Goal: Check status: Check status

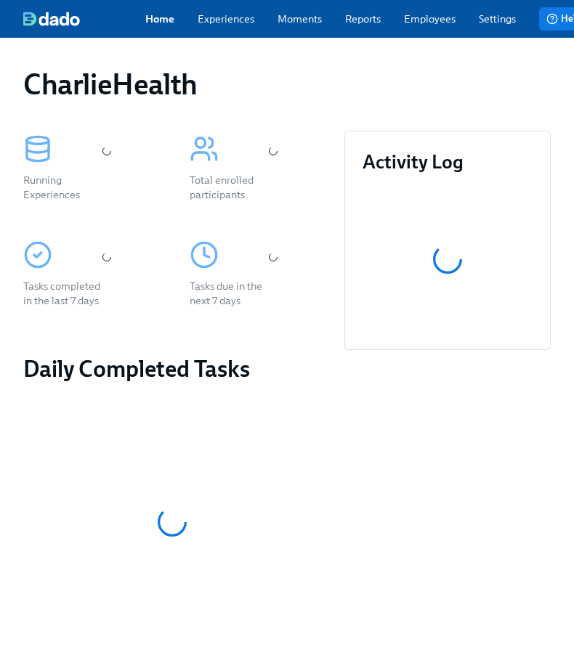
click at [427, 21] on link "Employees" at bounding box center [430, 19] width 52 height 15
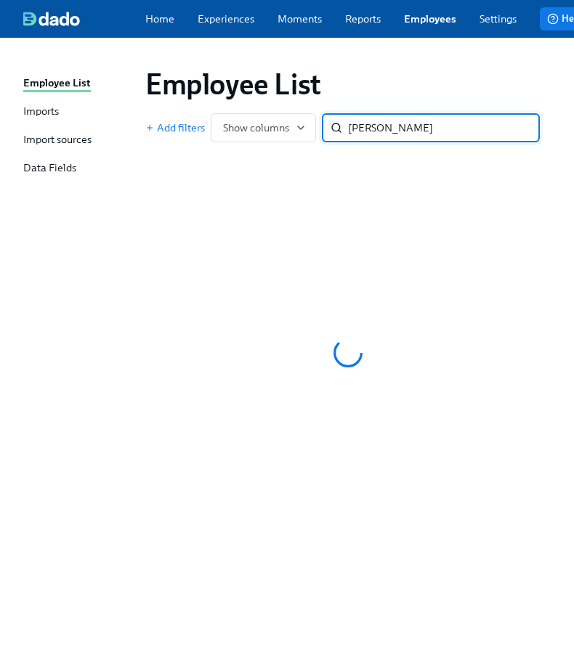
type input "[PERSON_NAME]"
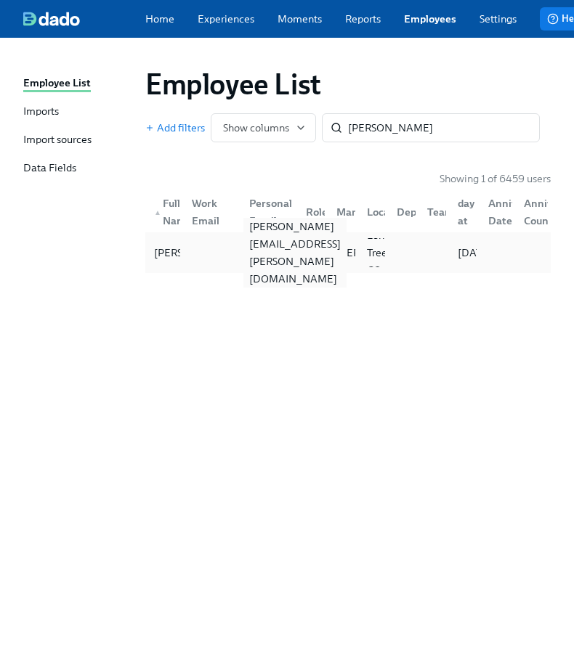
click at [264, 267] on div "[PERSON_NAME][EMAIL_ADDRESS][PERSON_NAME][DOMAIN_NAME]" at bounding box center [265, 252] width 57 height 29
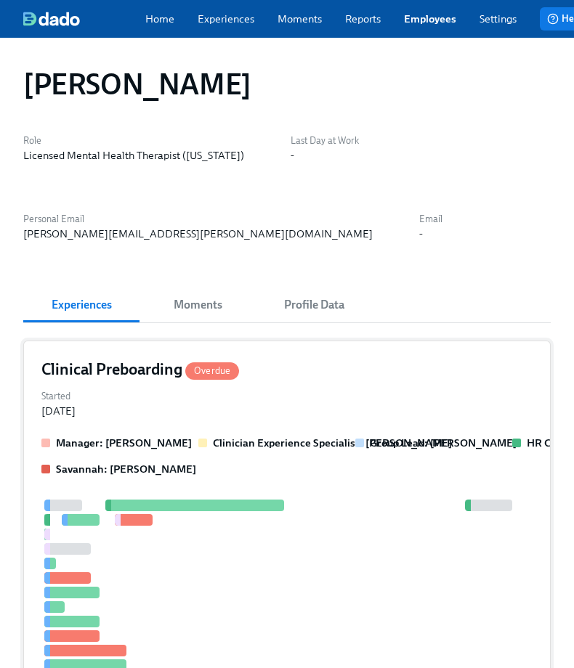
scroll to position [380, 0]
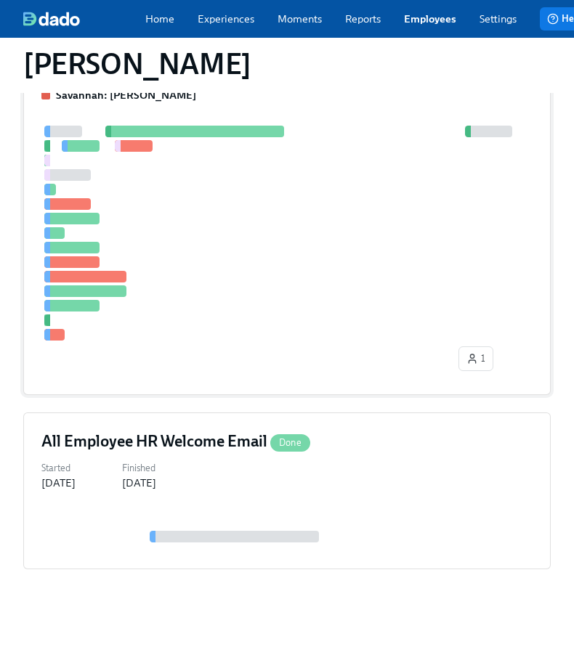
click at [320, 272] on div at bounding box center [286, 233] width 491 height 215
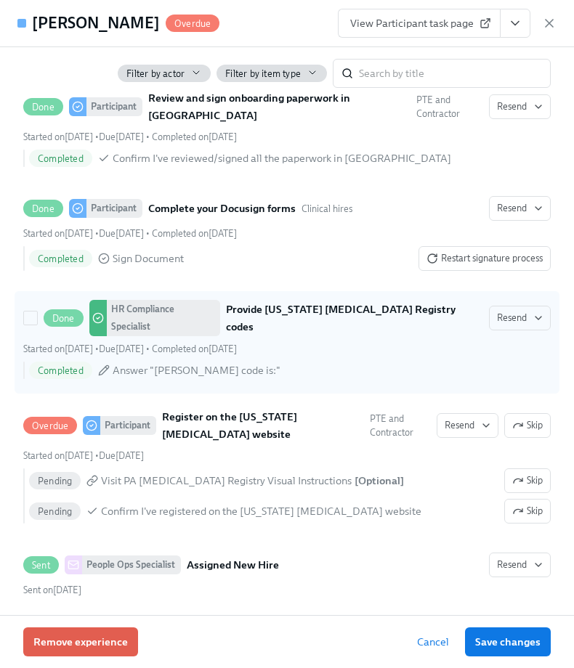
scroll to position [2573, 0]
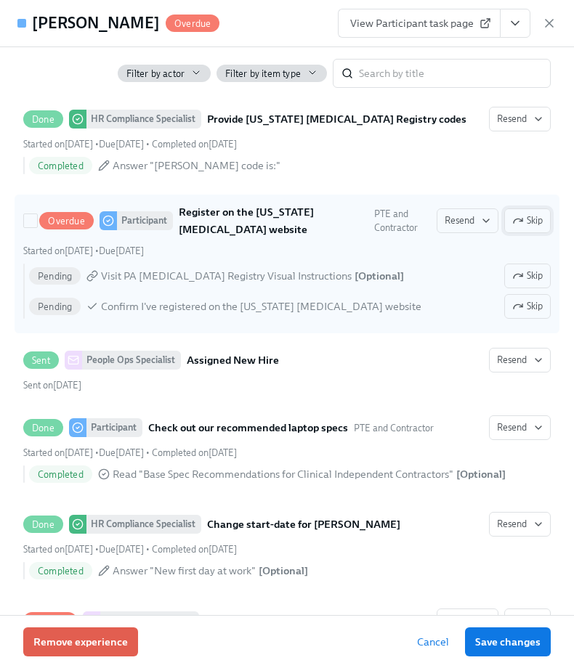
click at [527, 224] on span "Skip" at bounding box center [527, 220] width 30 height 15
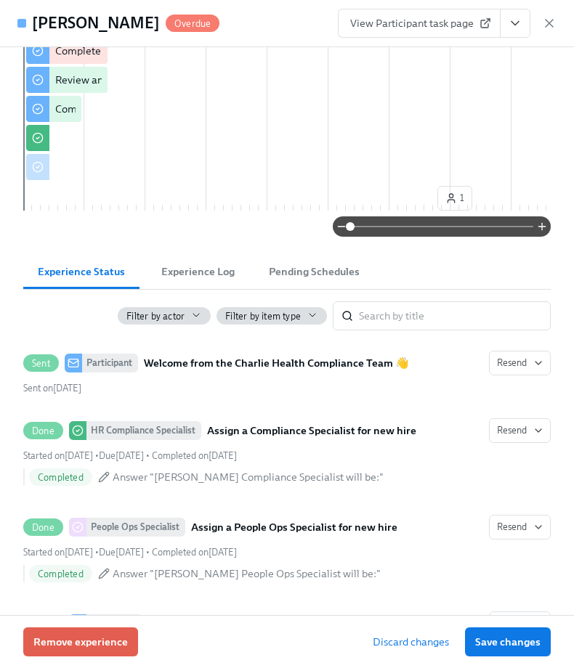
scroll to position [0, 0]
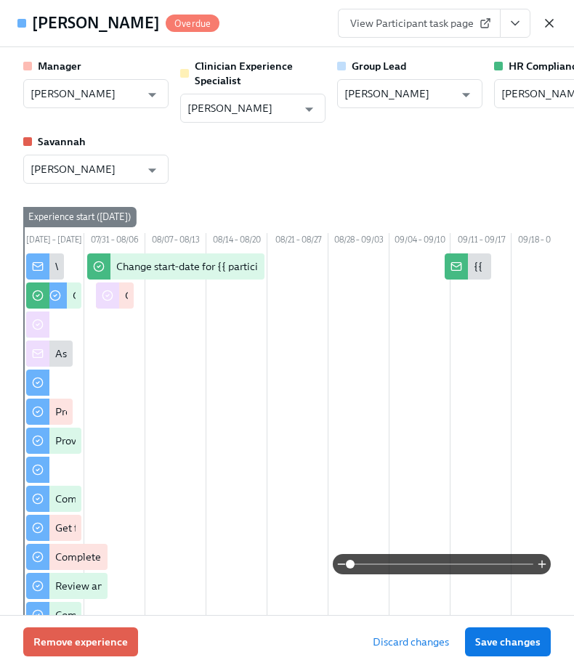
click at [550, 27] on icon "button" at bounding box center [549, 23] width 15 height 15
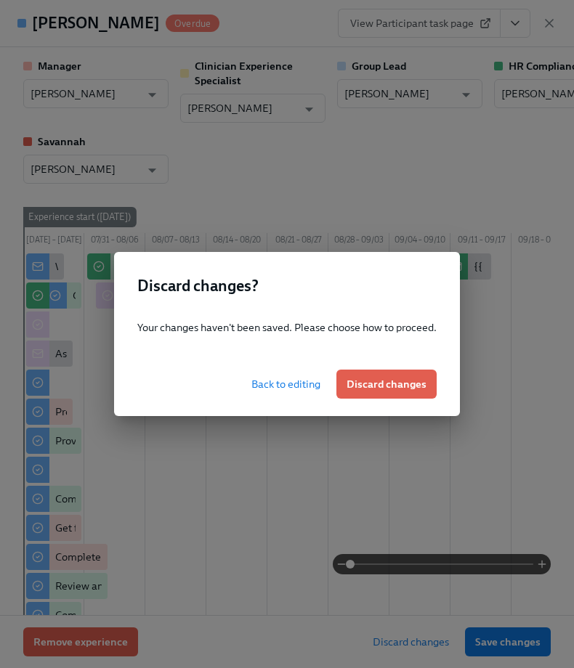
drag, startPoint x: 372, startPoint y: 396, endPoint x: 307, endPoint y: 412, distance: 66.6
click at [307, 412] on div "Back to editing Discard changes" at bounding box center [287, 384] width 346 height 64
click at [462, 273] on div "Discard changes ? Your changes haven't been saved. Please choose how to proceed…" at bounding box center [287, 334] width 574 height 668
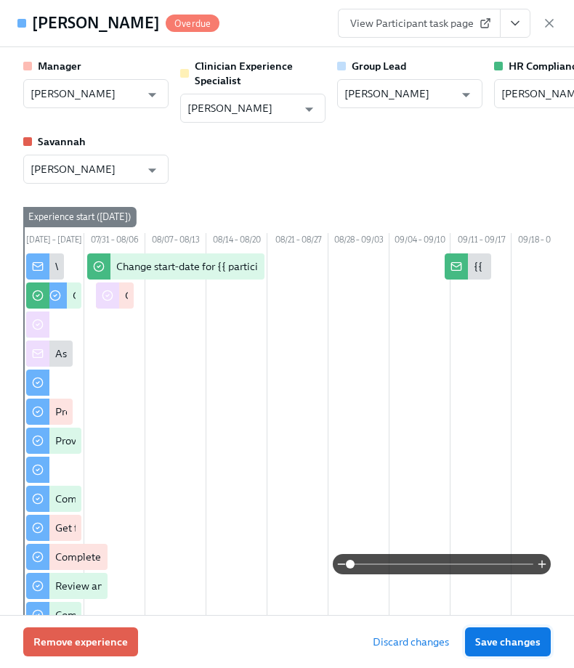
click at [529, 643] on span "Save changes" at bounding box center [507, 642] width 65 height 15
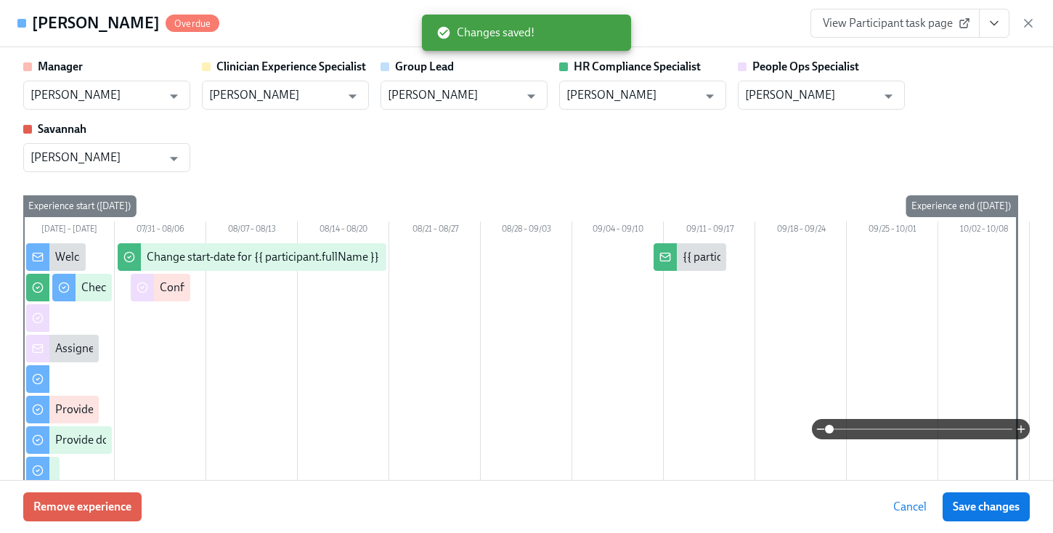
scroll to position [383, 0]
click at [573, 25] on icon "button" at bounding box center [1028, 23] width 7 height 7
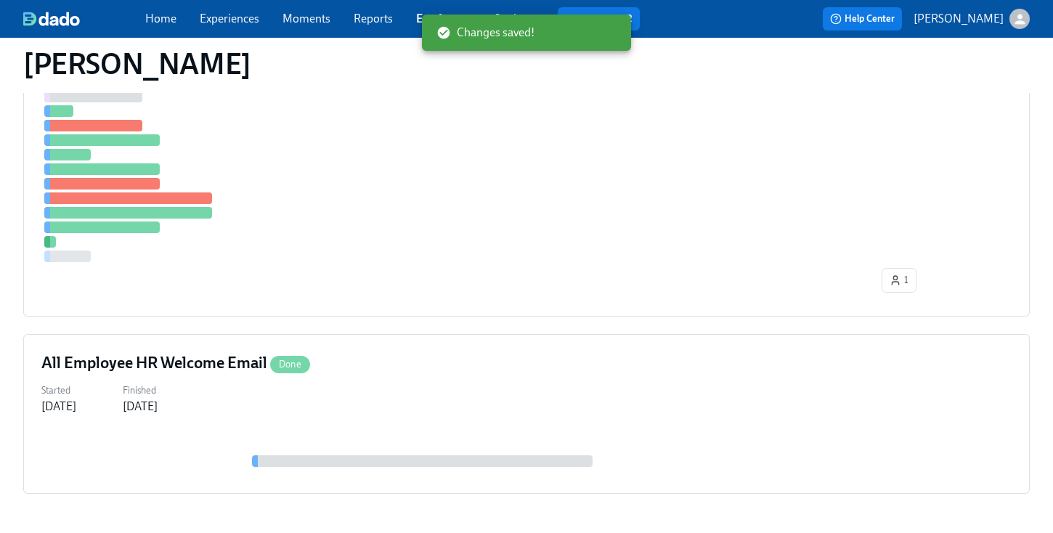
click at [413, 13] on div "Home Experiences Moments Reports Employees Settings Review us on G2" at bounding box center [398, 18] width 506 height 23
click at [420, 14] on link "Employees" at bounding box center [443, 19] width 55 height 14
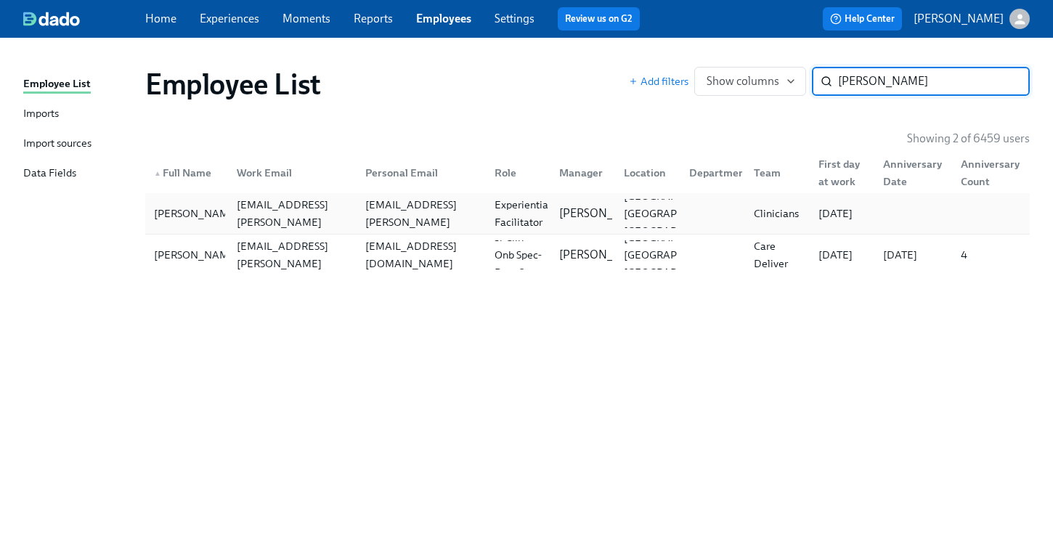
type input "maggie g"
click at [517, 198] on div "Maggie Gettys maggie.gettys@charliehealth.com maggie.gettys@gmail.com Experient…" at bounding box center [587, 213] width 884 height 41
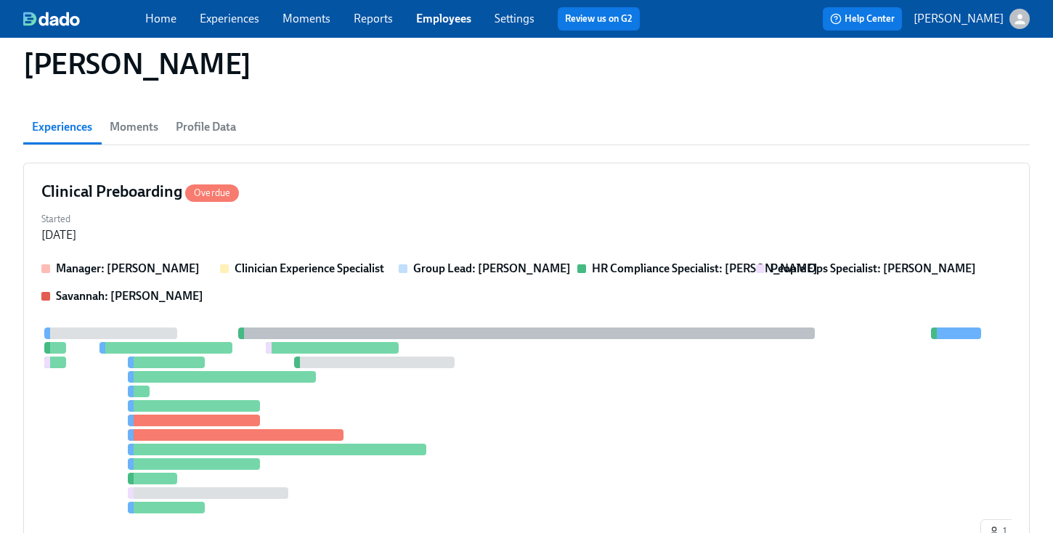
scroll to position [183, 0]
click at [517, 261] on div "Manager: Daniel Vigus Clinician Experience Specialist Group Lead: Daniel Vigus …" at bounding box center [526, 283] width 970 height 44
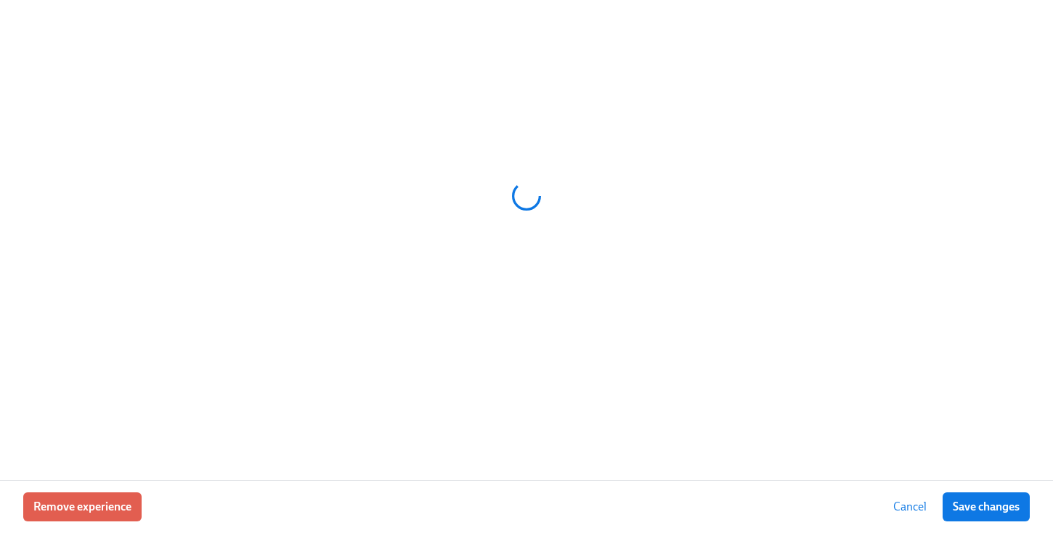
click at [517, 198] on icon at bounding box center [526, 196] width 29 height 29
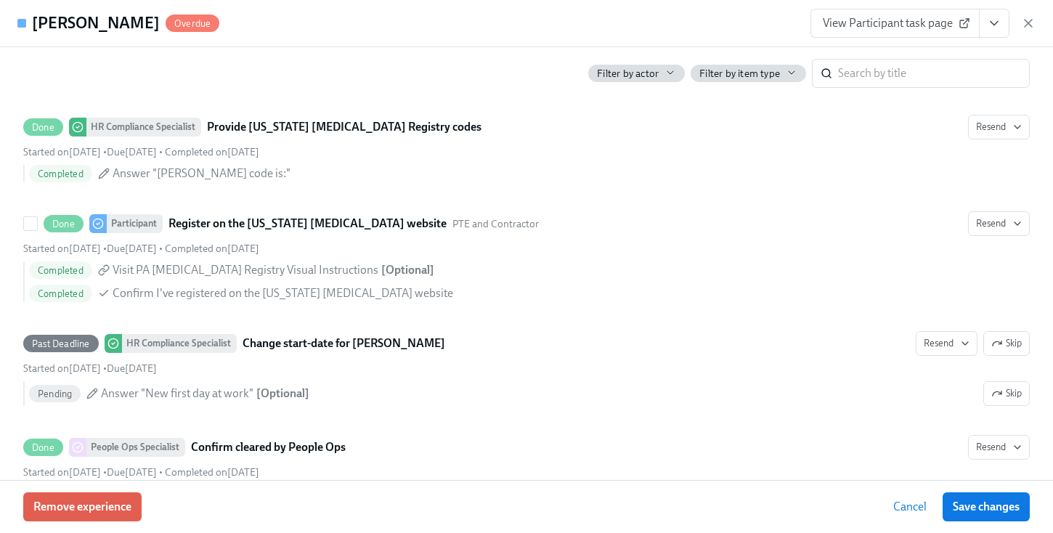
scroll to position [2637, 0]
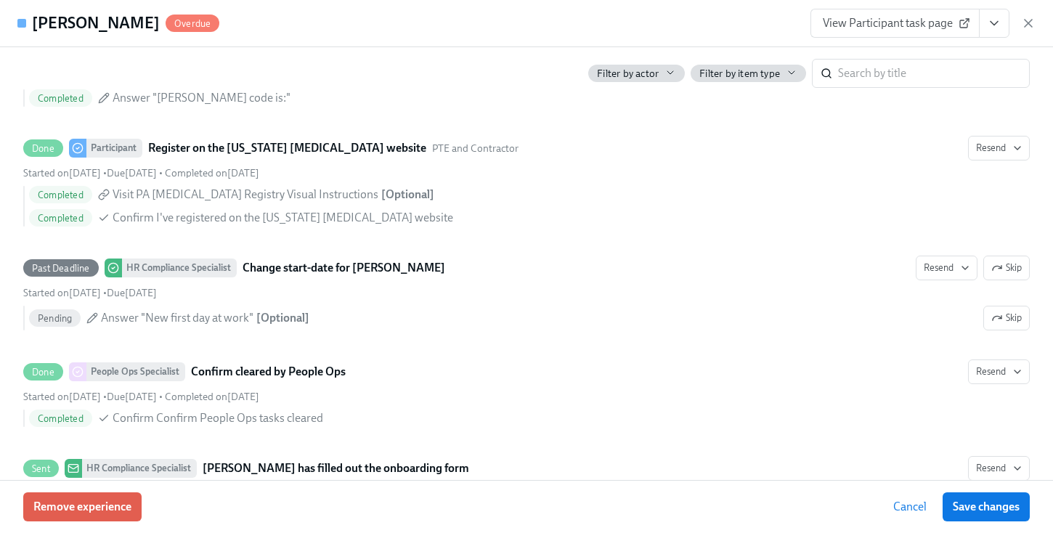
click at [573, 25] on icon "View task page" at bounding box center [994, 23] width 15 height 15
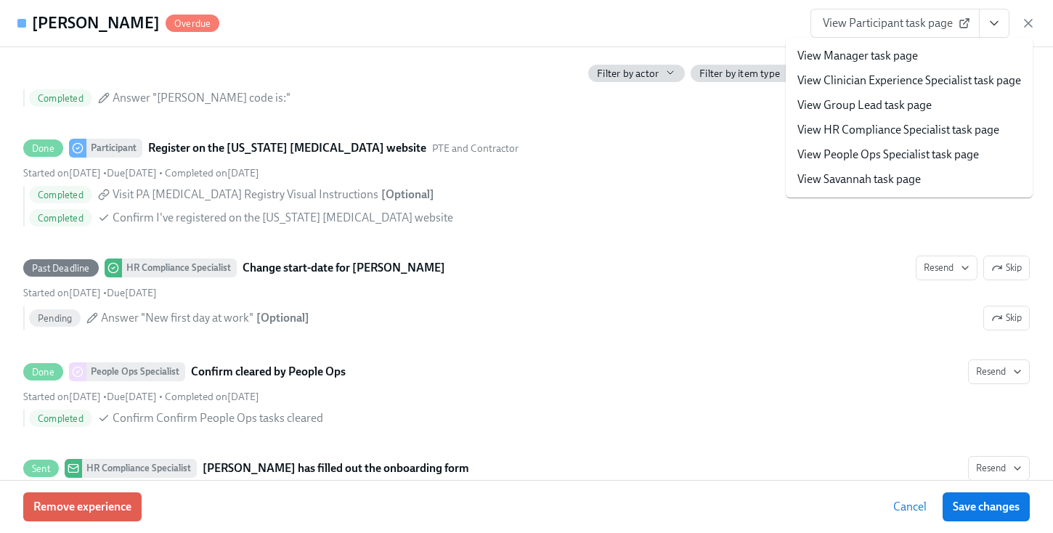
click at [573, 129] on link "View HR Compliance Specialist task page" at bounding box center [898, 130] width 202 height 16
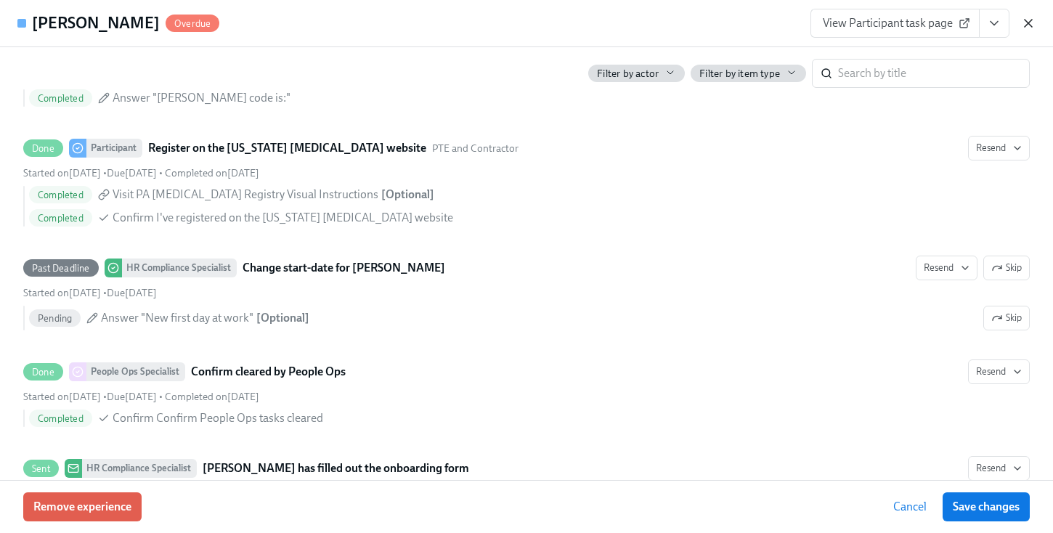
click at [573, 23] on icon "button" at bounding box center [1028, 23] width 15 height 15
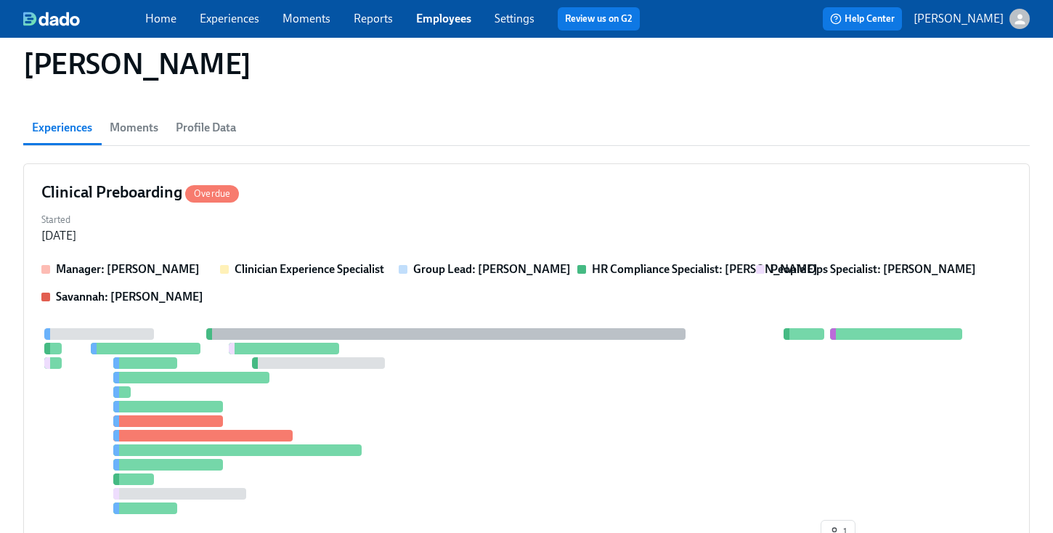
click at [444, 27] on div "Home Experiences Moments Reports Employees Settings Review us on G2" at bounding box center [398, 18] width 506 height 23
click at [434, 20] on link "Employees" at bounding box center [443, 19] width 55 height 14
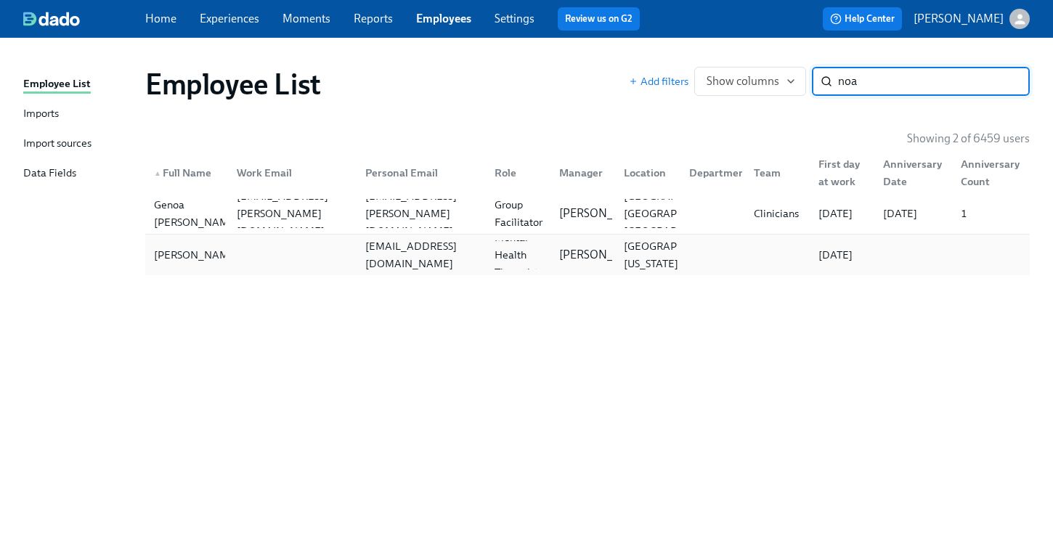
type input "noa"
click at [173, 240] on div "Noa Torres Baker noabaker@gmail.com Licensed Mental Health Therapist (New York)…" at bounding box center [587, 255] width 884 height 41
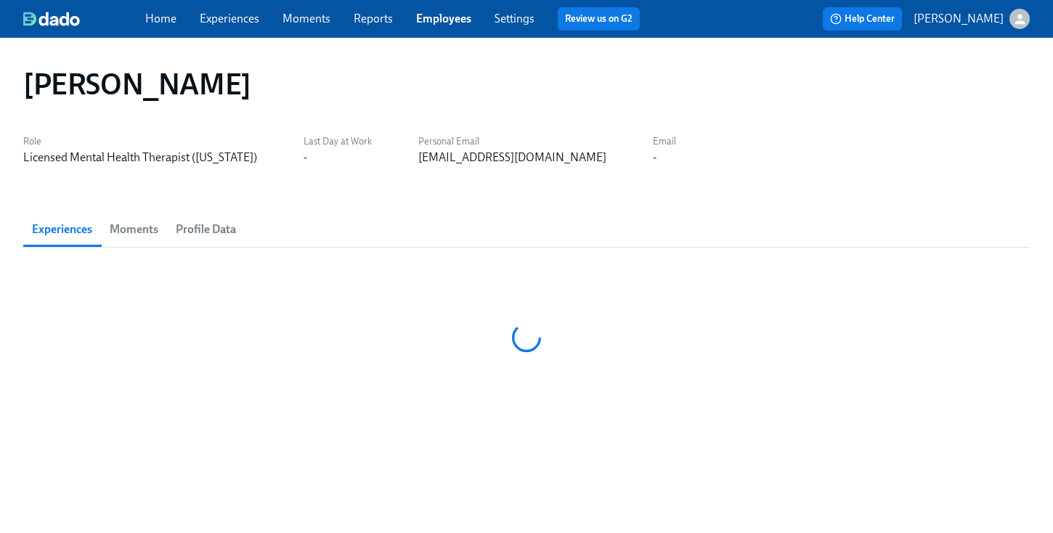
click at [173, 240] on button "Profile Data" at bounding box center [206, 229] width 78 height 35
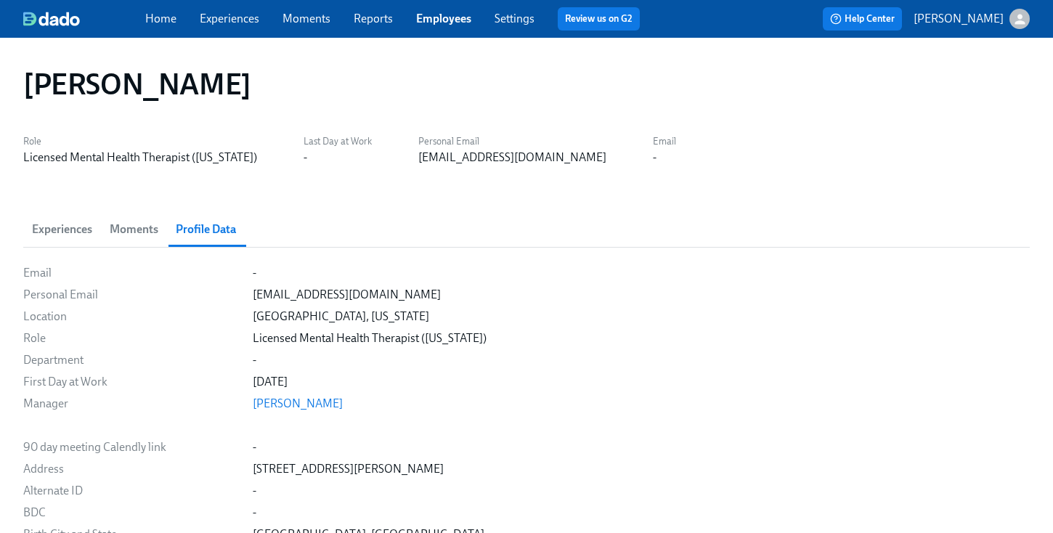
click at [56, 229] on span "Experiences" at bounding box center [62, 229] width 60 height 20
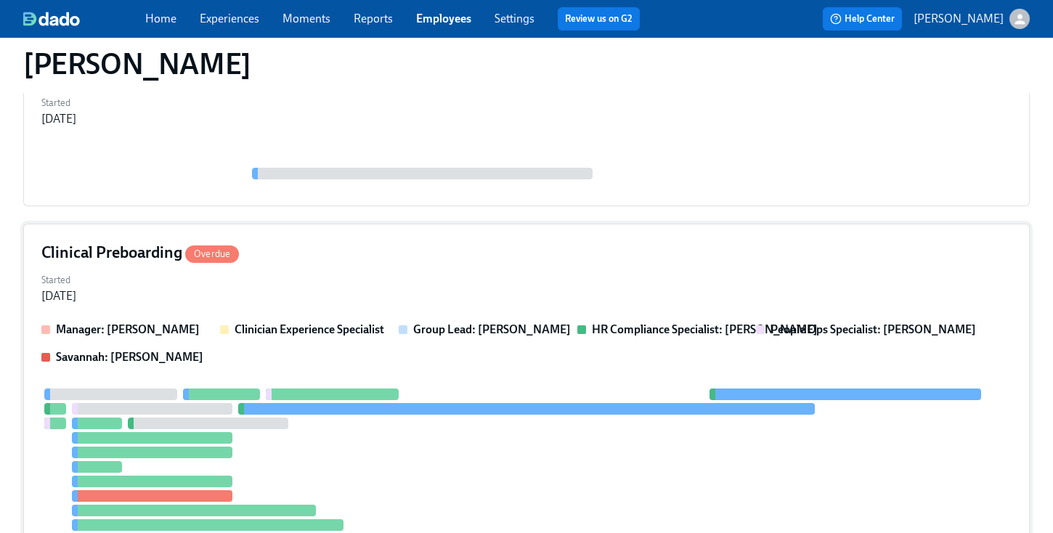
scroll to position [256, 0]
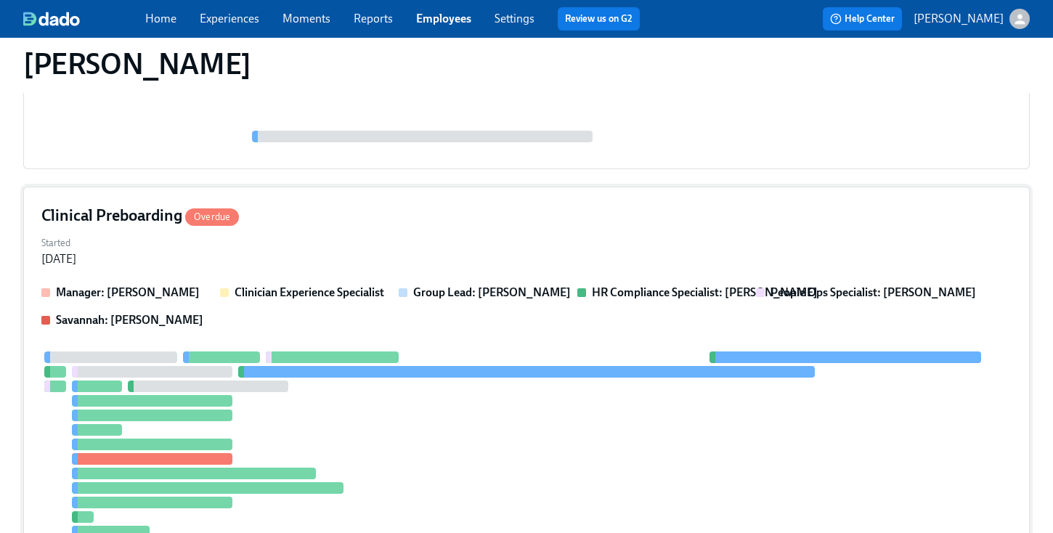
click at [399, 311] on div "Manager: Stephanie Pennacchia Clinician Experience Specialist Group Lead: Steph…" at bounding box center [526, 307] width 970 height 44
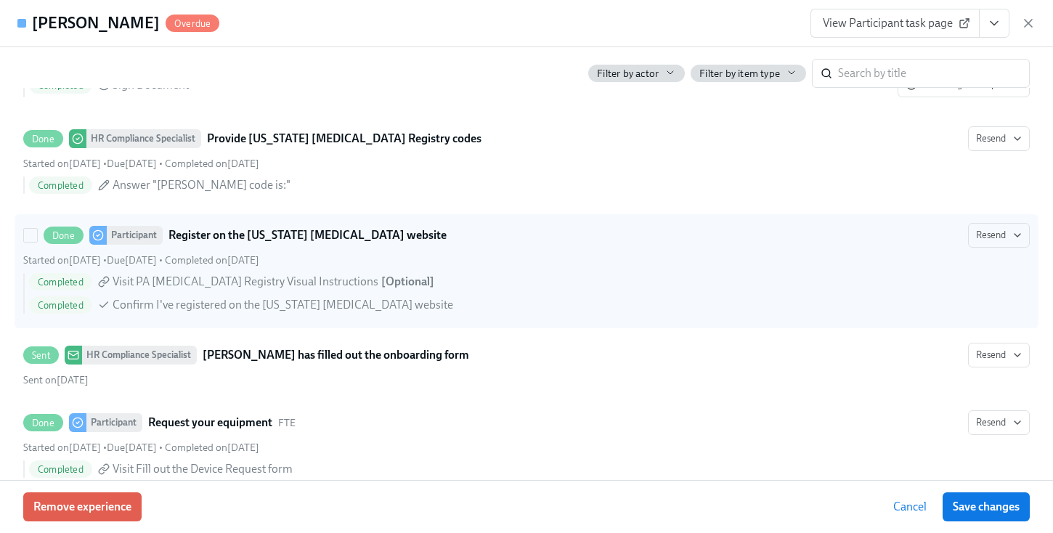
scroll to position [2872, 0]
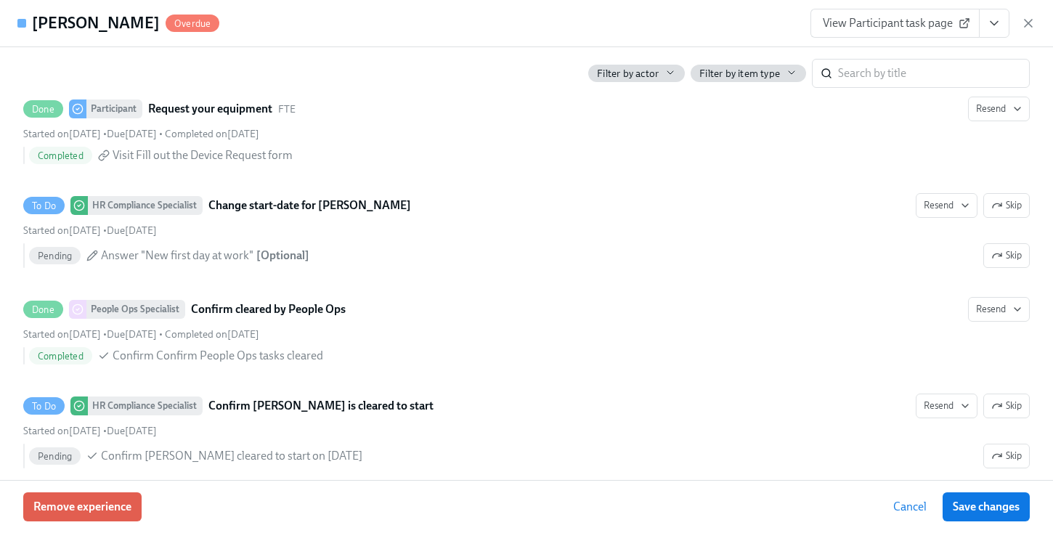
click at [573, 25] on button "View task page" at bounding box center [994, 23] width 30 height 29
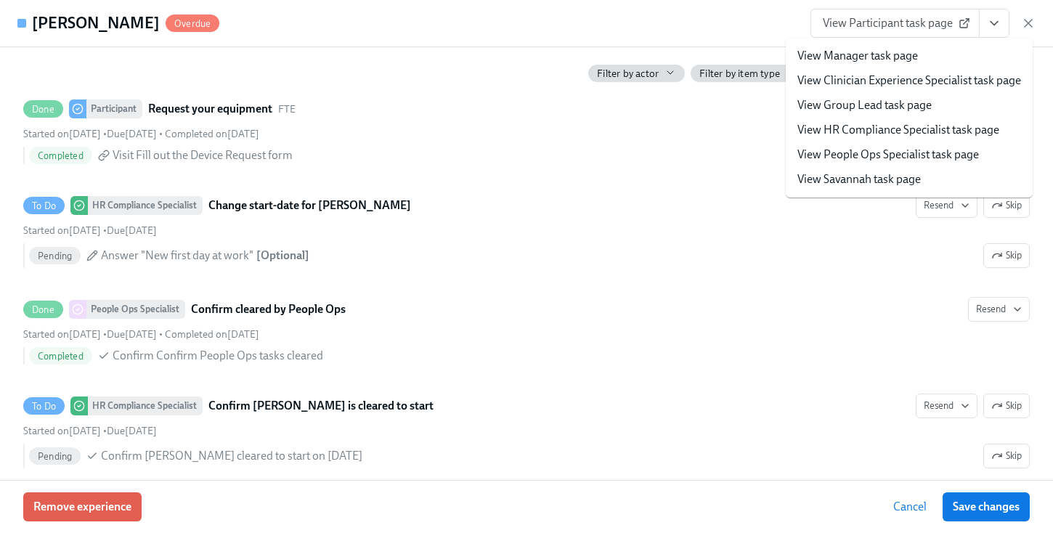
click at [573, 127] on link "View HR Compliance Specialist task page" at bounding box center [898, 130] width 202 height 16
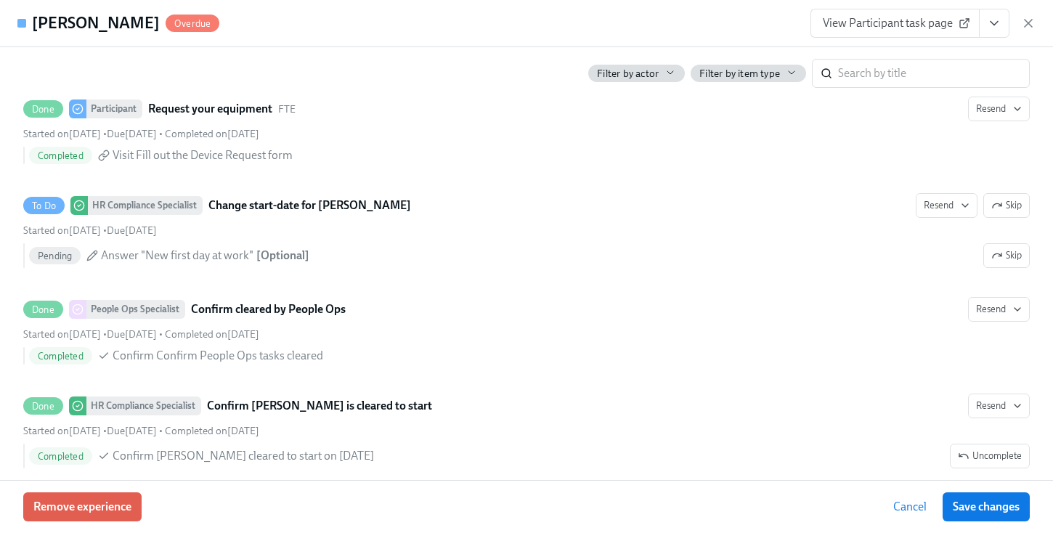
click at [573, 21] on div "View Participant task page" at bounding box center [922, 23] width 225 height 29
click at [573, 23] on icon "button" at bounding box center [1028, 23] width 15 height 15
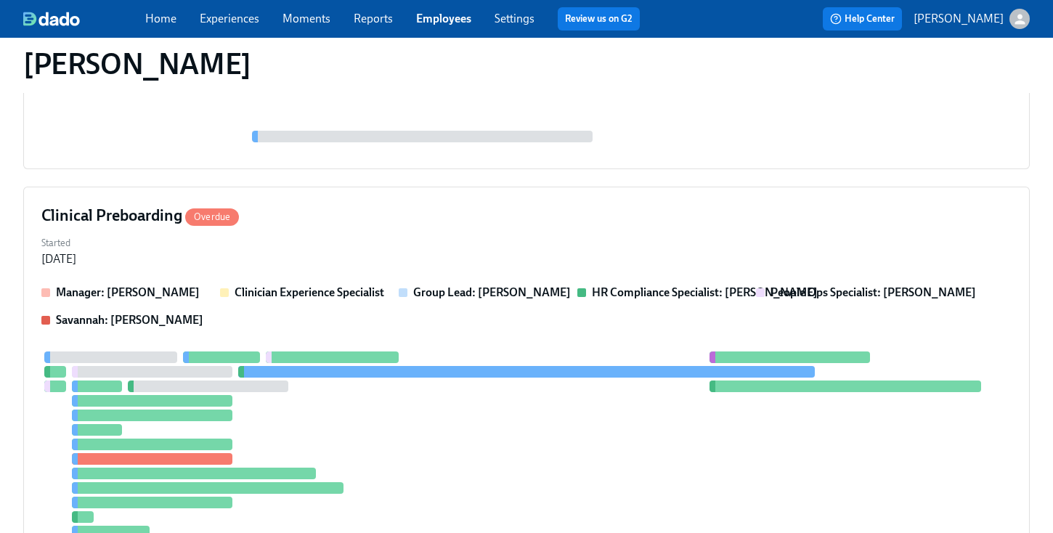
click at [417, 21] on link "Employees" at bounding box center [443, 19] width 55 height 14
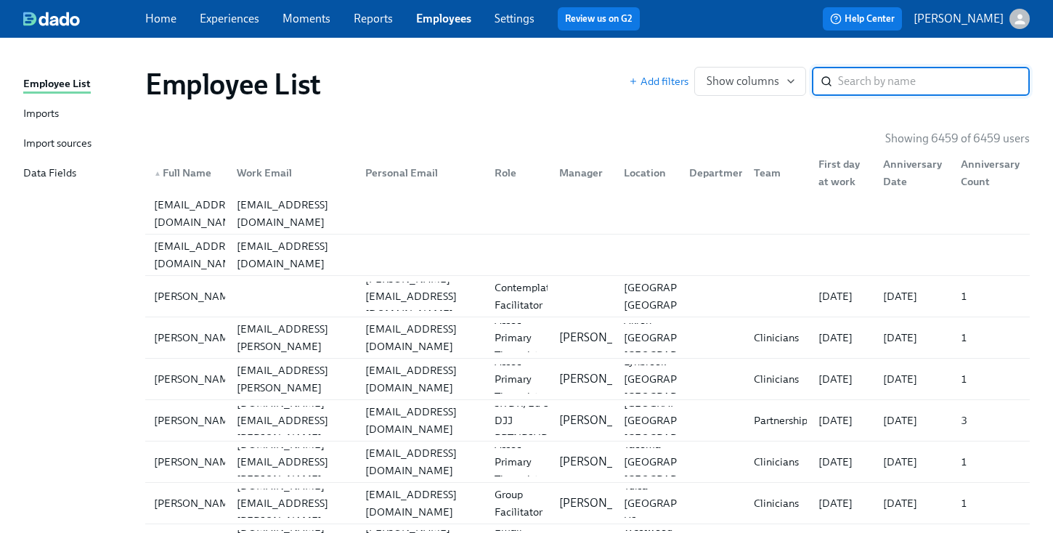
type input "d"
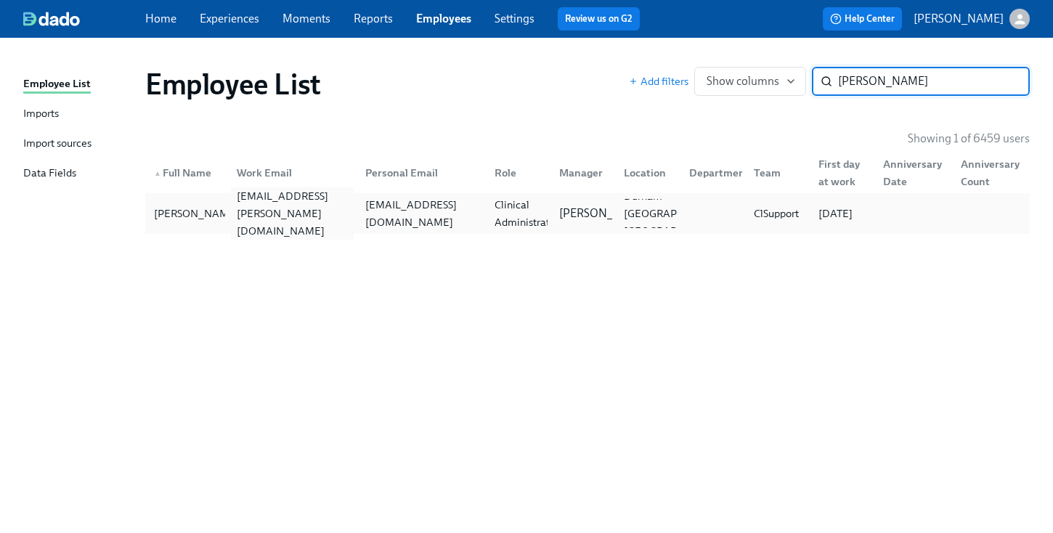
type input "savon hubbard"
click at [232, 205] on div "savon.hubbard@charliehealth.com" at bounding box center [292, 213] width 123 height 52
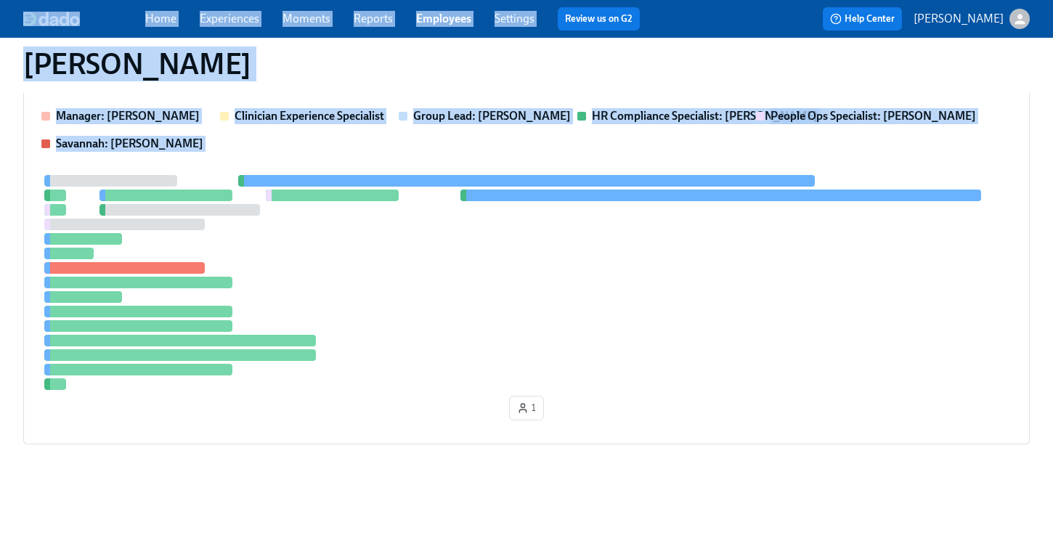
scroll to position [442, 0]
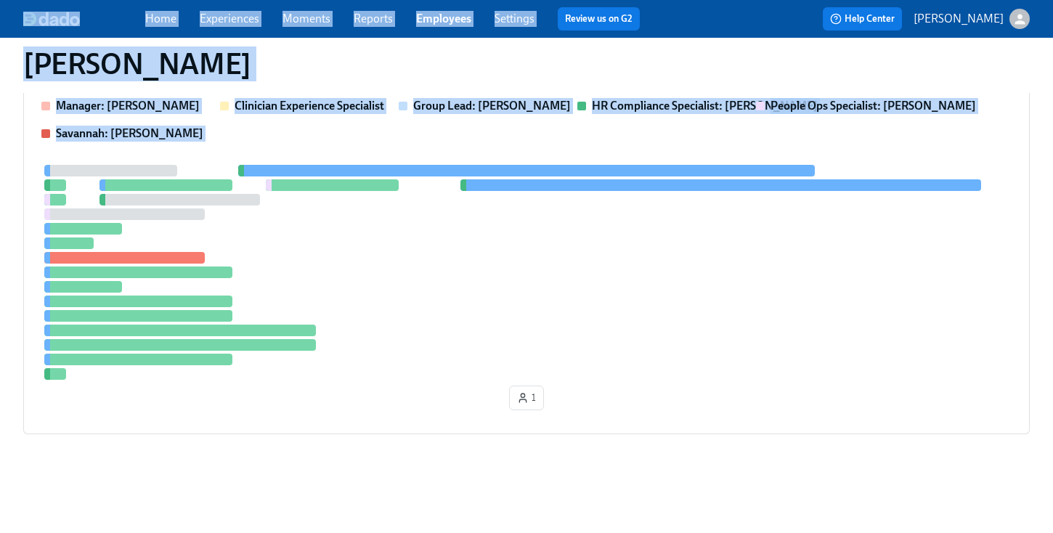
click at [573, 194] on div "Savon Hubbard Role Clinical Administrator Last Day at Work - Personal Email sav…" at bounding box center [526, 64] width 1053 height 937
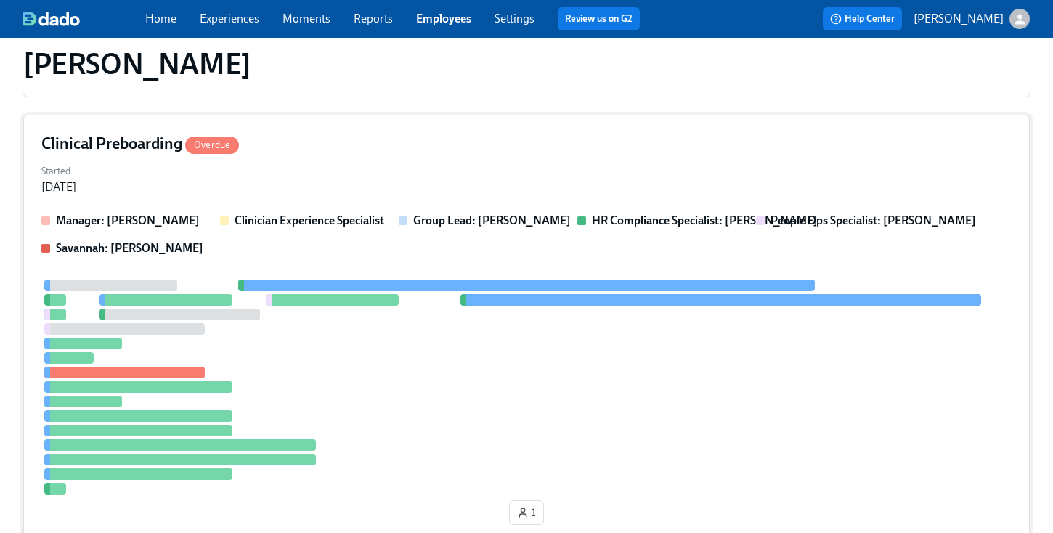
scroll to position [327, 0]
click at [569, 146] on div "Clinical Preboarding Overdue" at bounding box center [526, 145] width 970 height 22
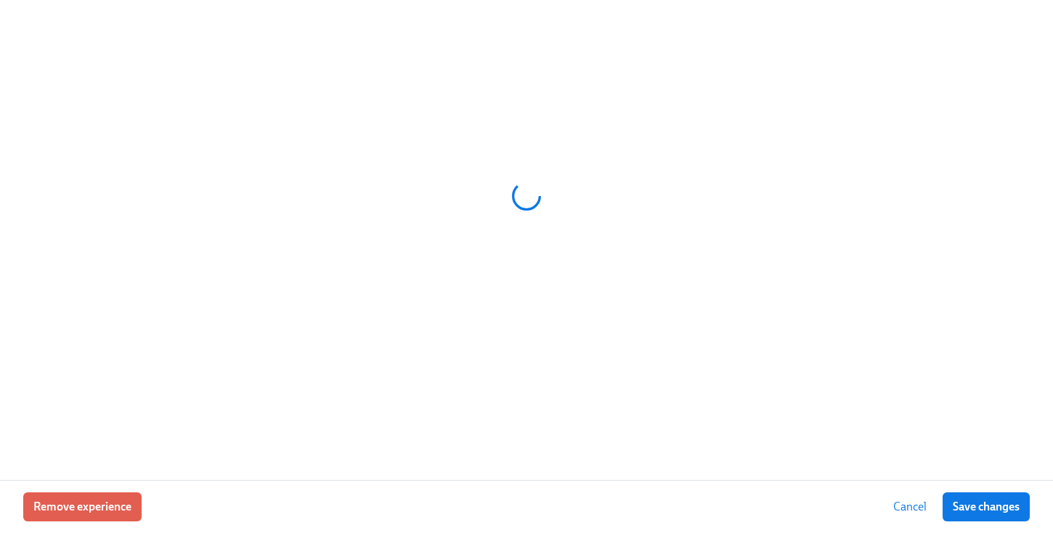
click at [569, 146] on div at bounding box center [526, 196] width 1006 height 363
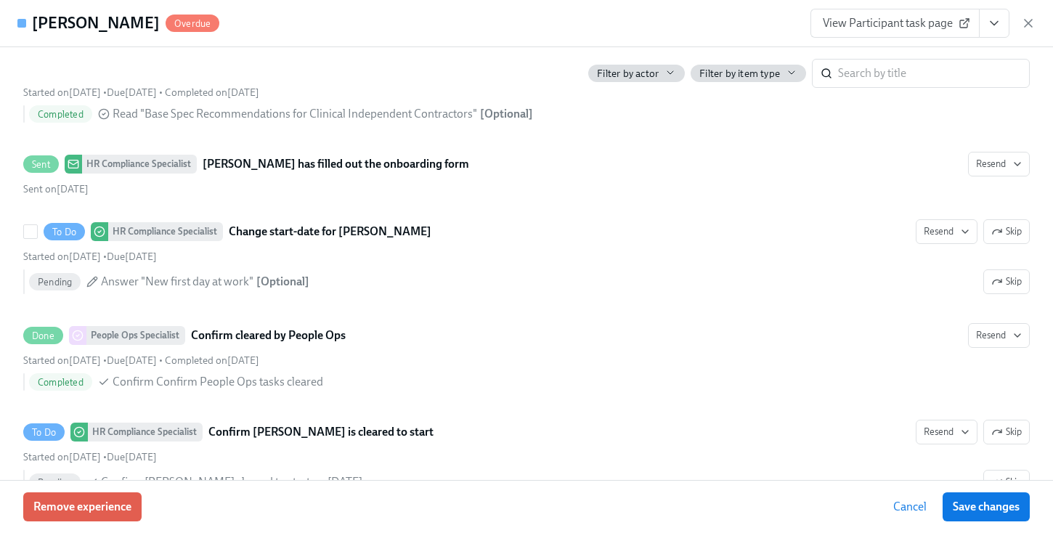
scroll to position [2977, 0]
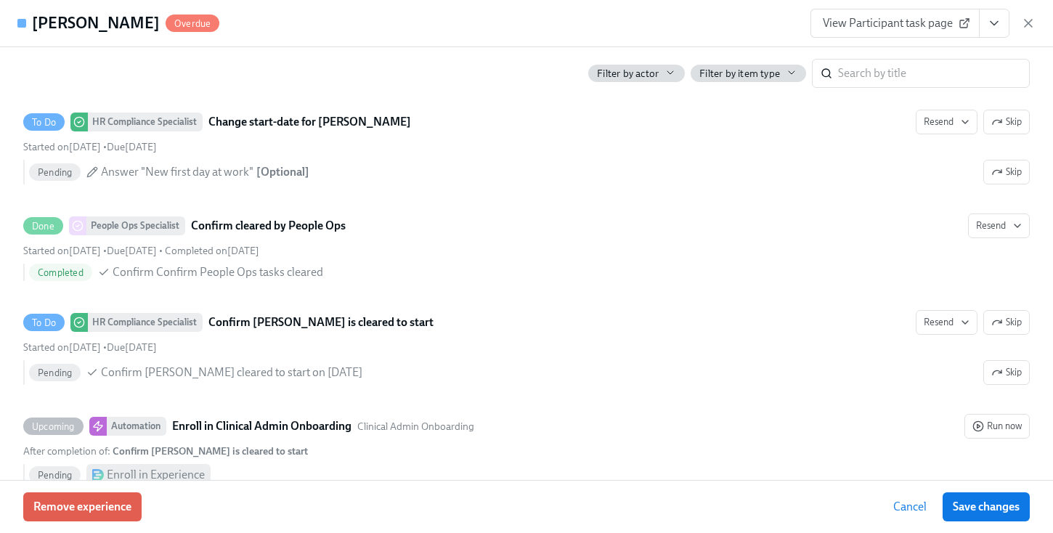
click at [573, 18] on button "View task page" at bounding box center [994, 23] width 30 height 29
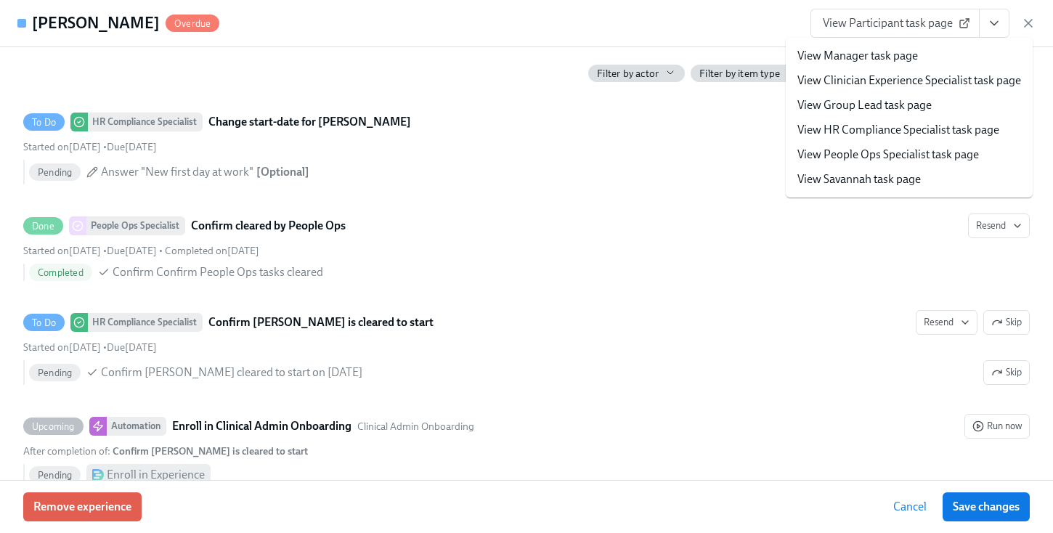
click at [573, 129] on link "View HR Compliance Specialist task page" at bounding box center [898, 130] width 202 height 16
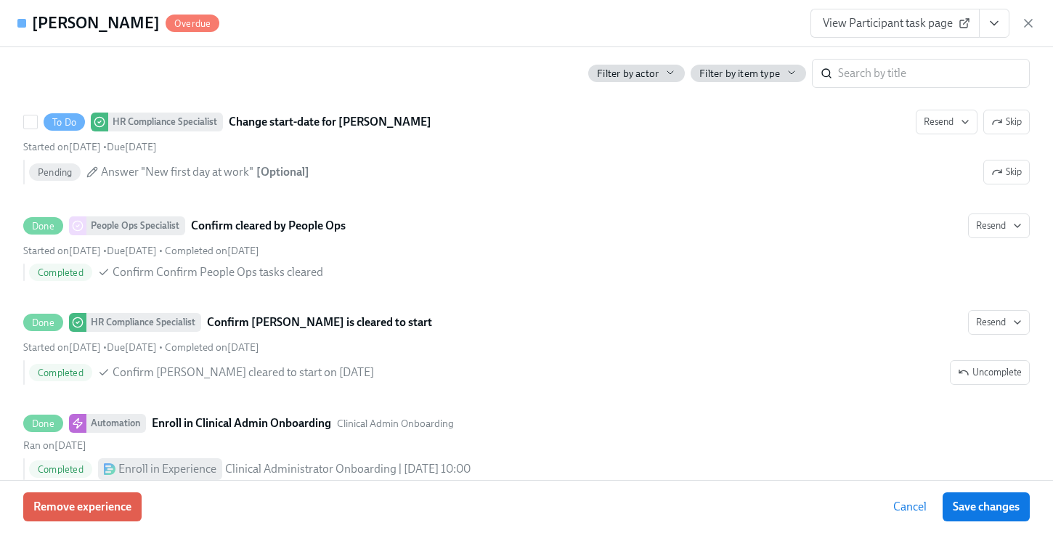
scroll to position [593, 0]
click at [573, 16] on icon "button" at bounding box center [1028, 23] width 15 height 15
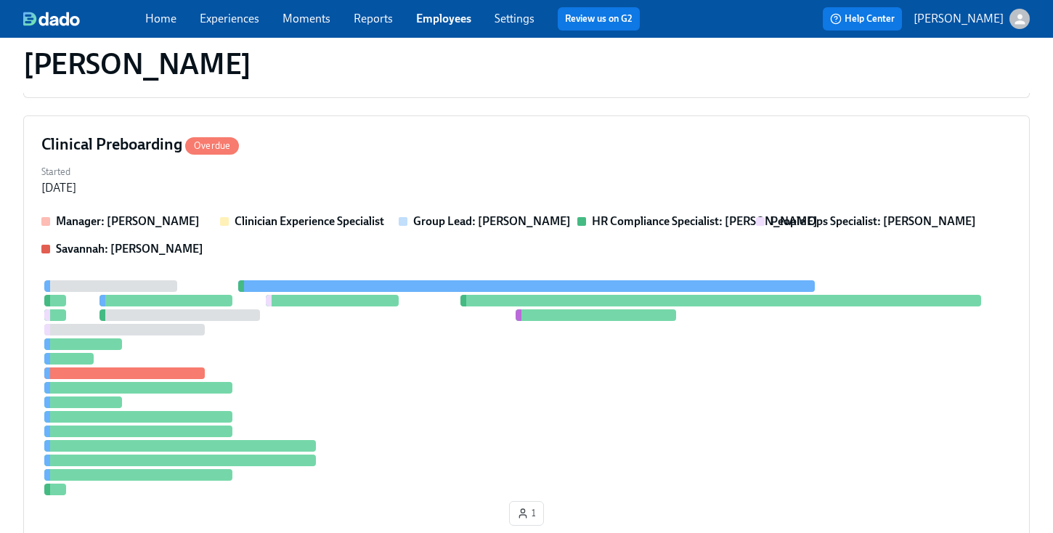
click at [458, 25] on link "Employees" at bounding box center [443, 19] width 55 height 14
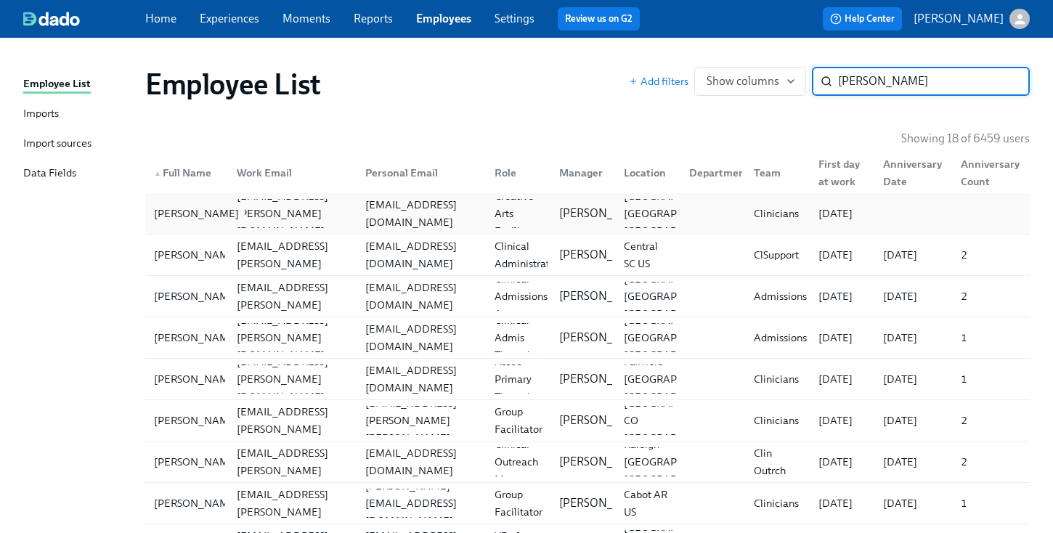
type input "allen"
click at [190, 221] on div "Allie Allen" at bounding box center [196, 213] width 97 height 17
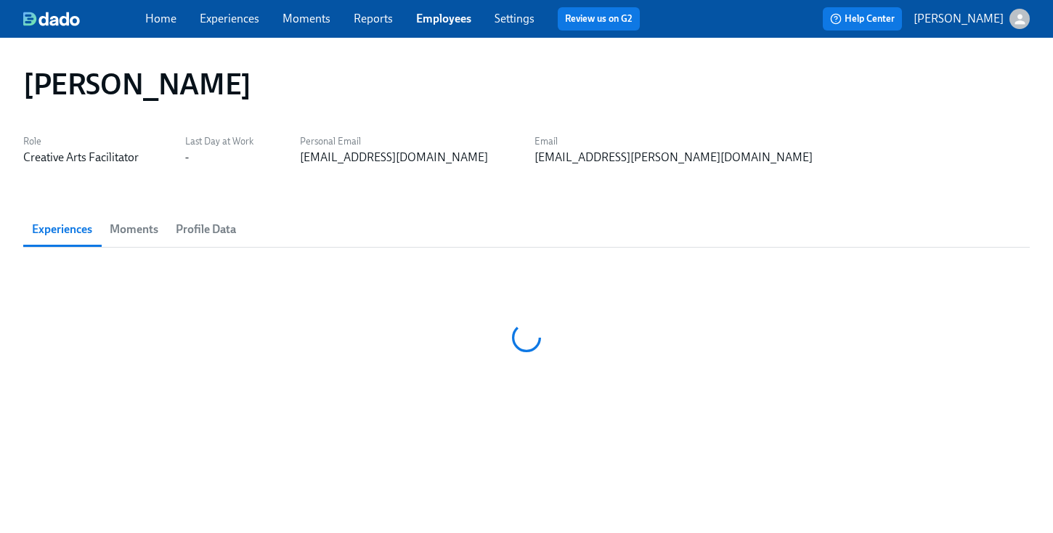
click at [190, 221] on span "Profile Data" at bounding box center [206, 229] width 60 height 20
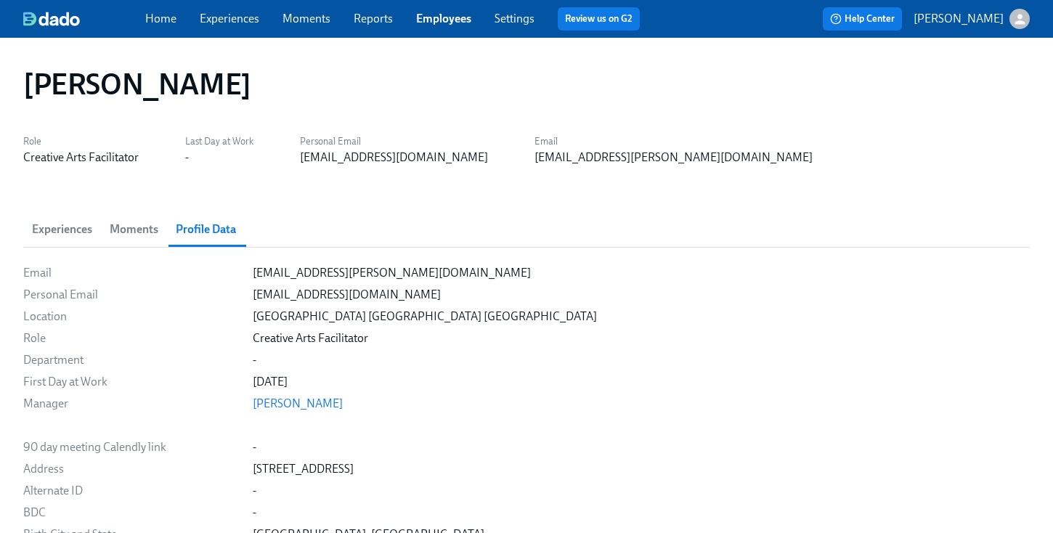
click at [82, 239] on span "Experiences" at bounding box center [62, 229] width 60 height 20
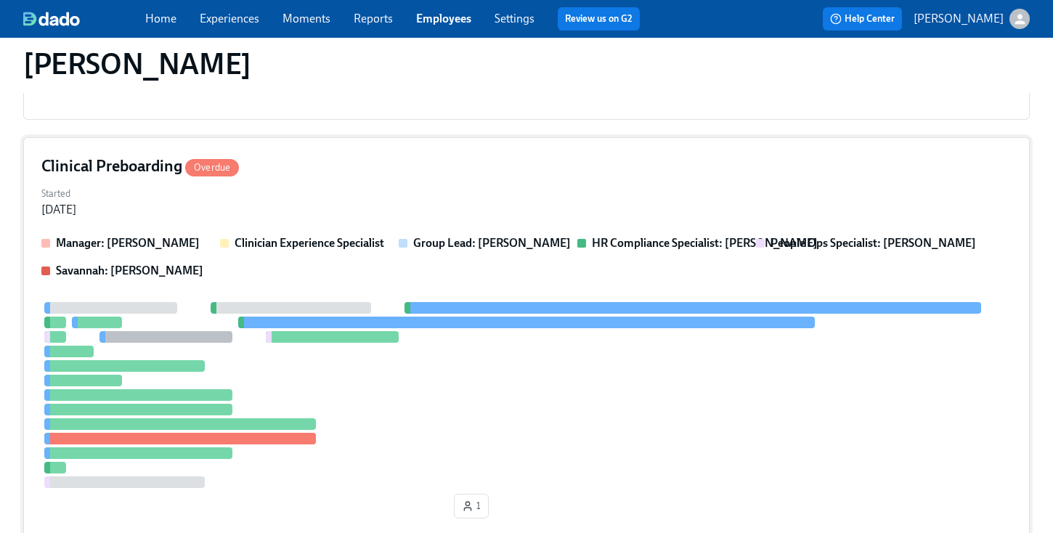
scroll to position [323, 0]
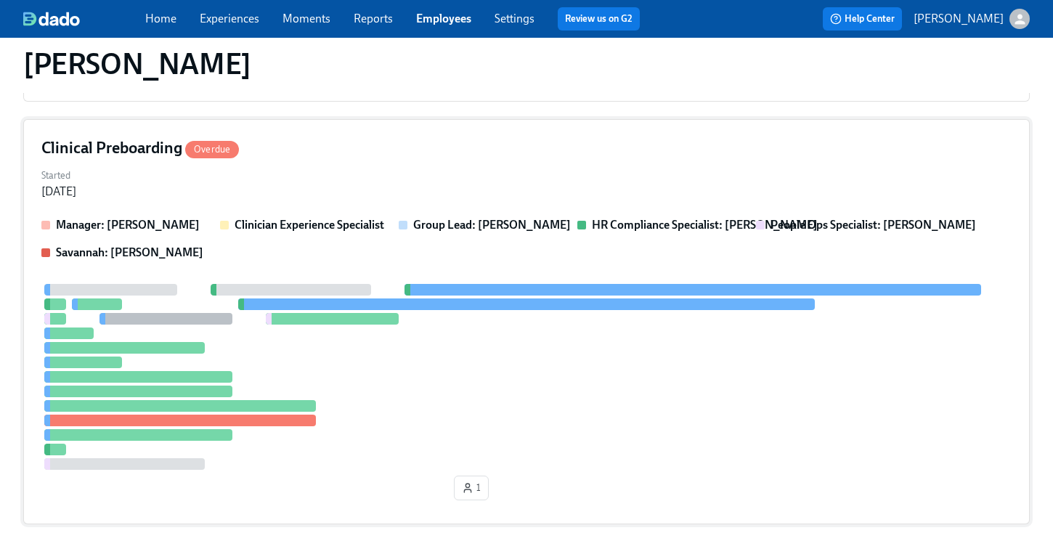
click at [320, 251] on div "Manager: Kristiana Miner Clinician Experience Specialist Group Lead: Kristiana …" at bounding box center [526, 239] width 970 height 44
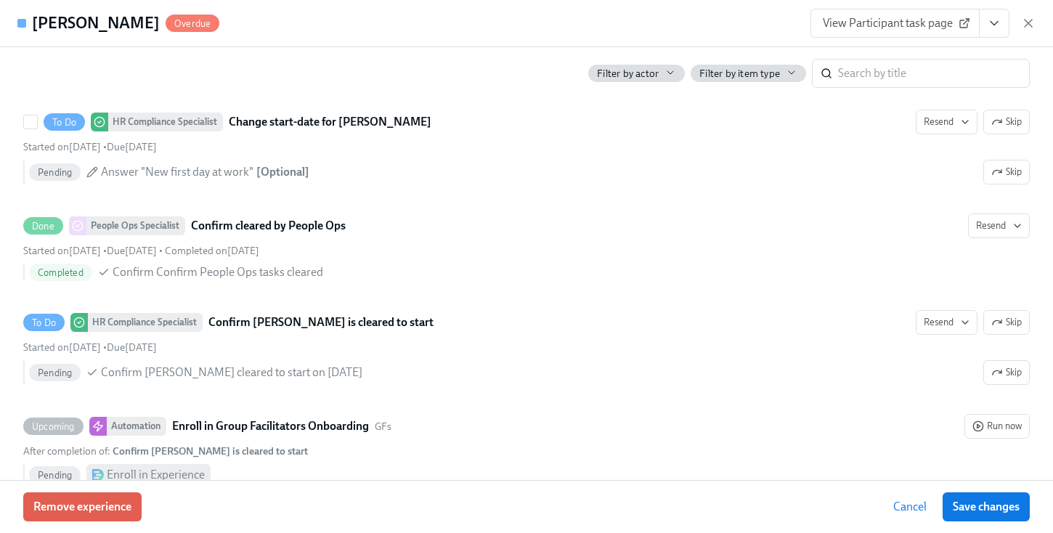
scroll to position [2836, 0]
click at [573, 32] on button "View task page" at bounding box center [994, 23] width 30 height 29
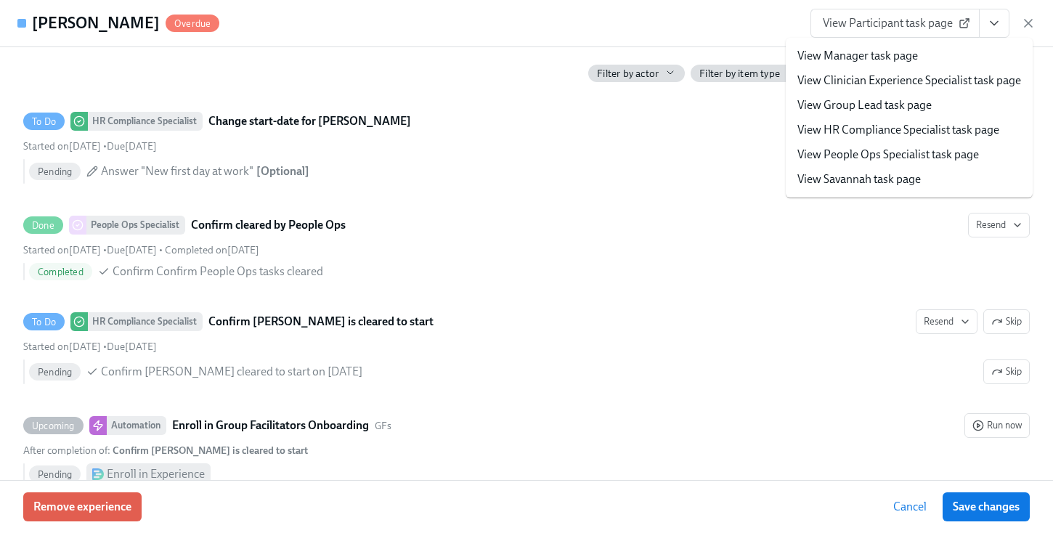
click at [573, 126] on link "View HR Compliance Specialist task page" at bounding box center [898, 130] width 202 height 16
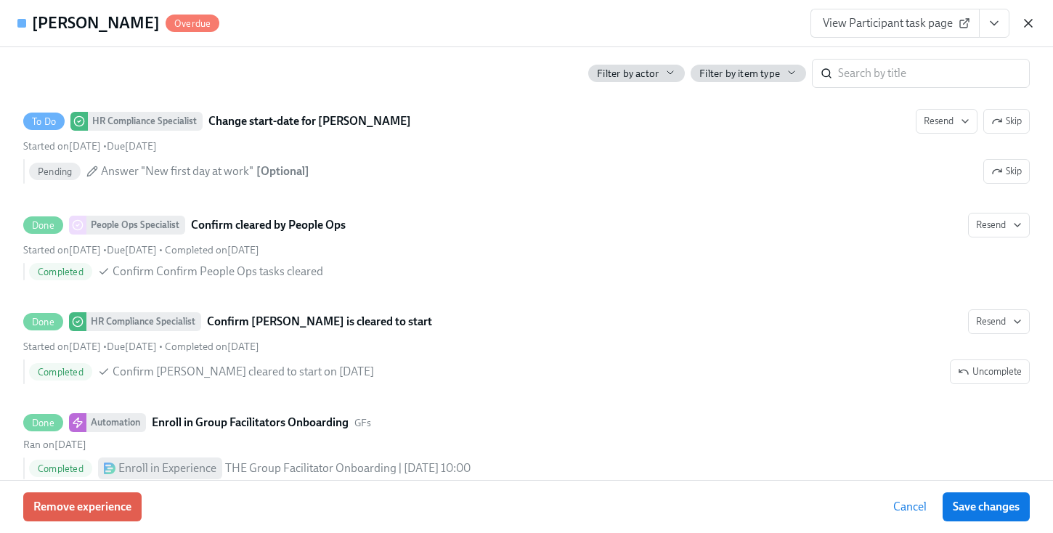
click at [573, 22] on icon "button" at bounding box center [1028, 23] width 15 height 15
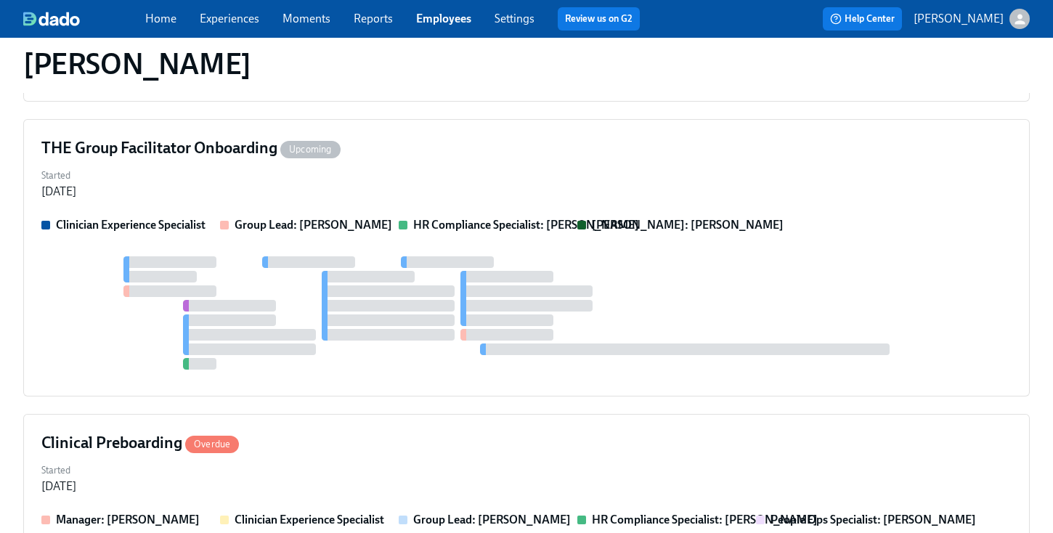
click at [434, 17] on link "Employees" at bounding box center [443, 19] width 55 height 14
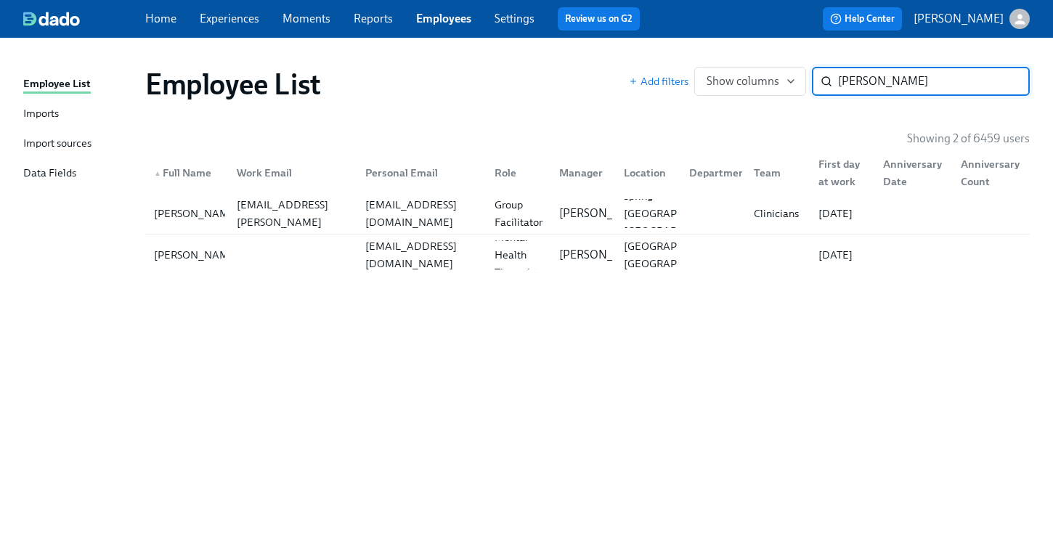
type input "marty"
click at [243, 190] on div "▲ Full Name Work Email Personal Email Role Manager Location Department Team Fir…" at bounding box center [587, 170] width 884 height 46
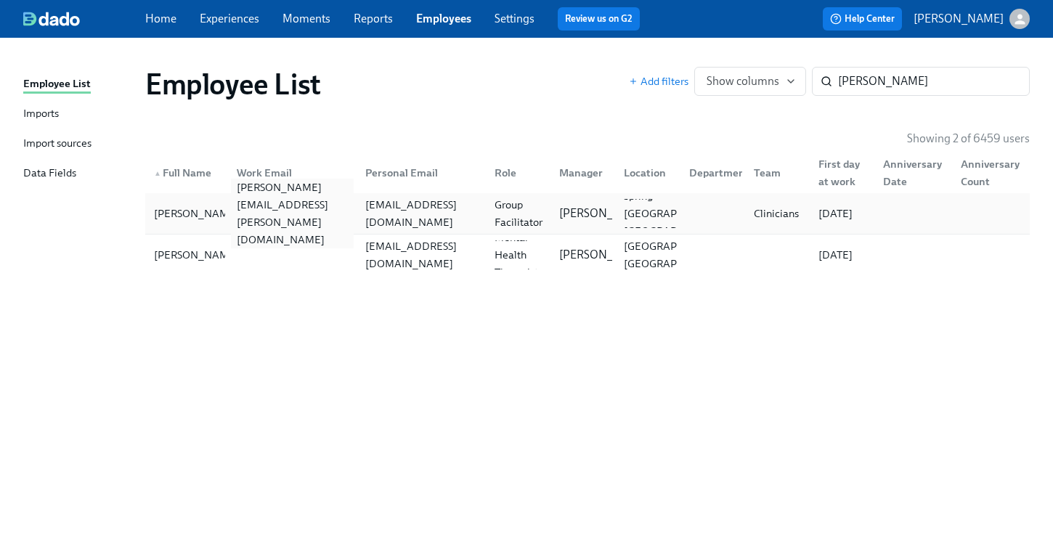
click at [245, 200] on div "marty.caballero@charliehealth.com" at bounding box center [289, 213] width 129 height 29
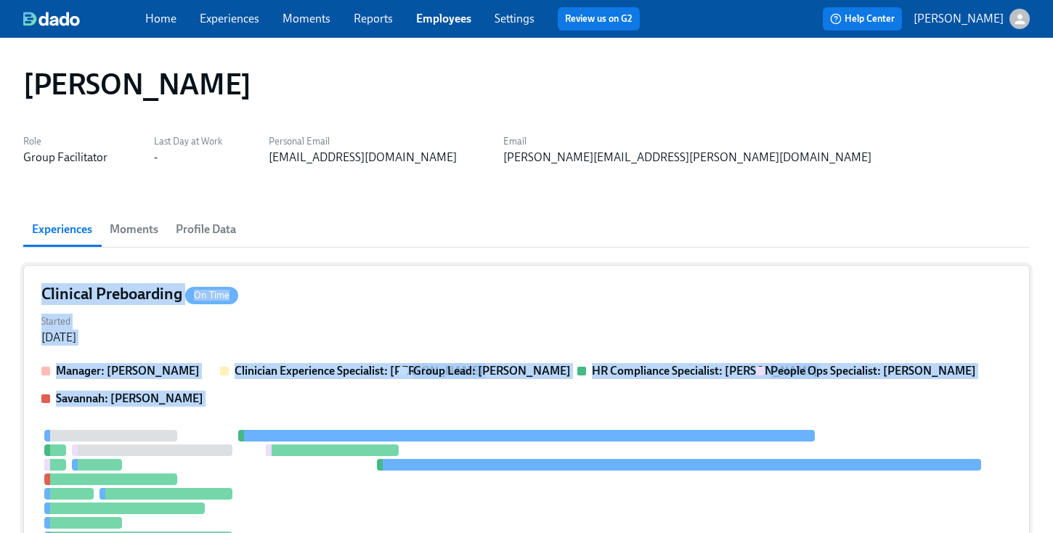
click at [442, 285] on div "Clinical Preboarding On Time" at bounding box center [526, 294] width 970 height 22
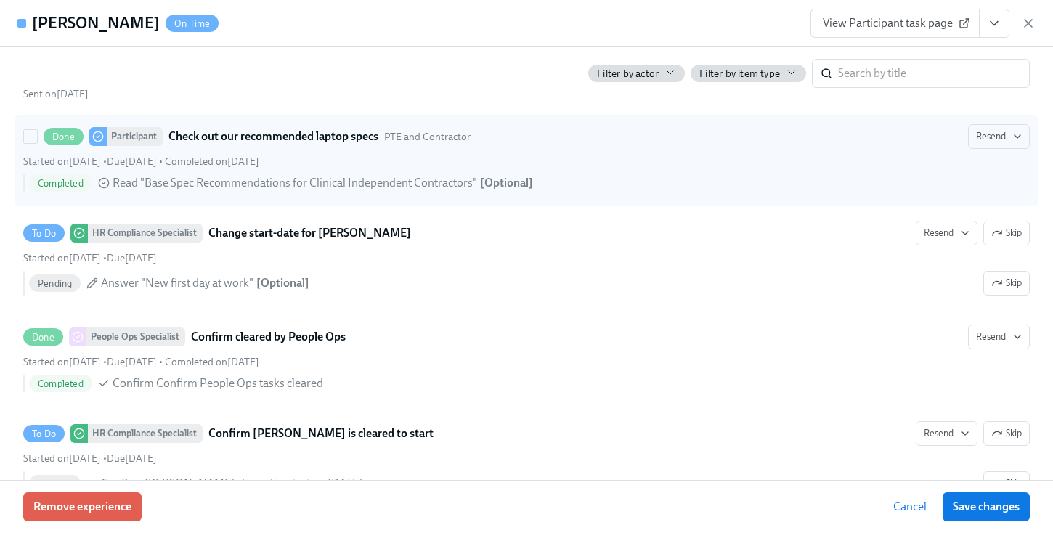
scroll to position [2842, 0]
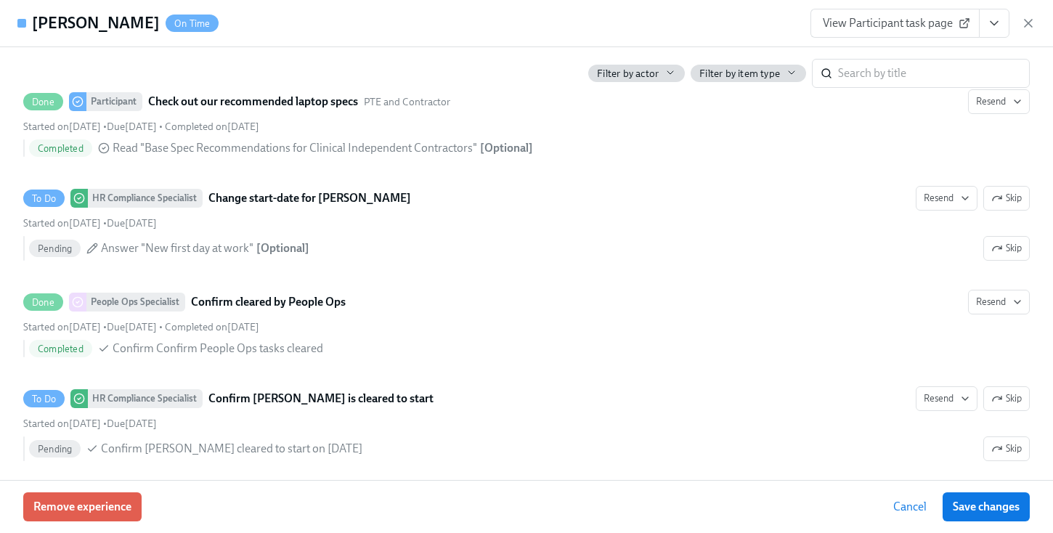
click at [573, 31] on button "View task page" at bounding box center [994, 23] width 30 height 29
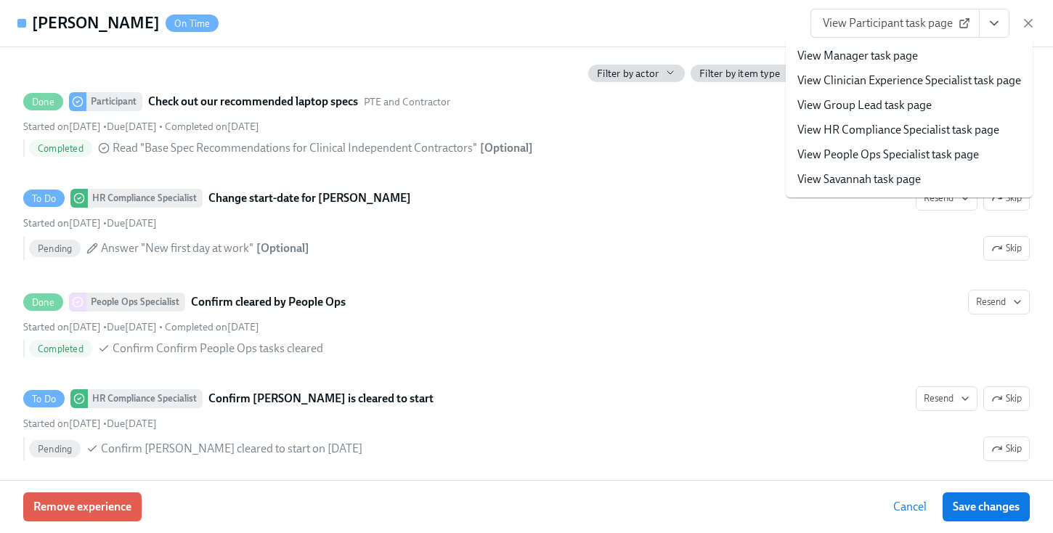
click at [573, 131] on link "View HR Compliance Specialist task page" at bounding box center [898, 130] width 202 height 16
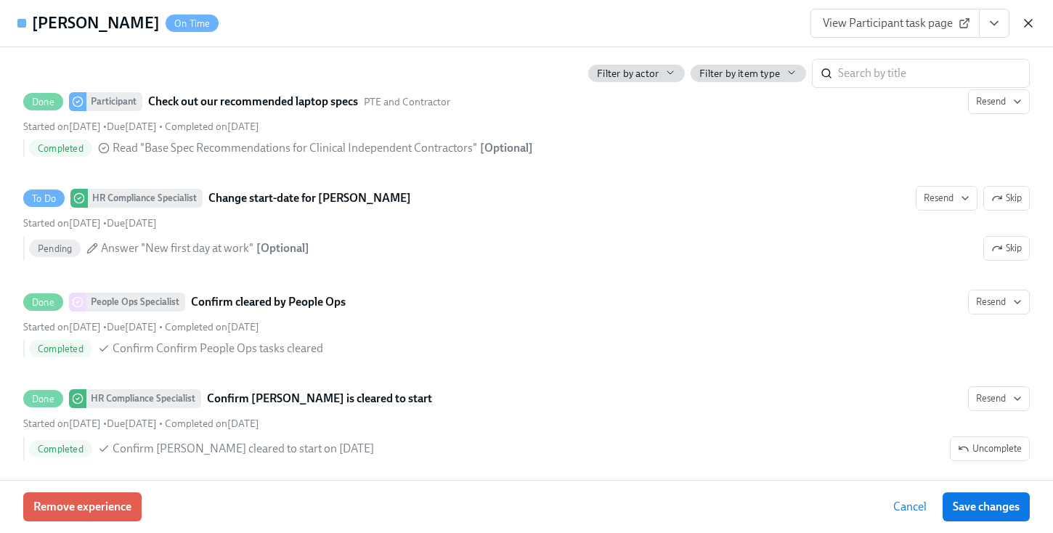
click at [573, 17] on icon "button" at bounding box center [1028, 23] width 15 height 15
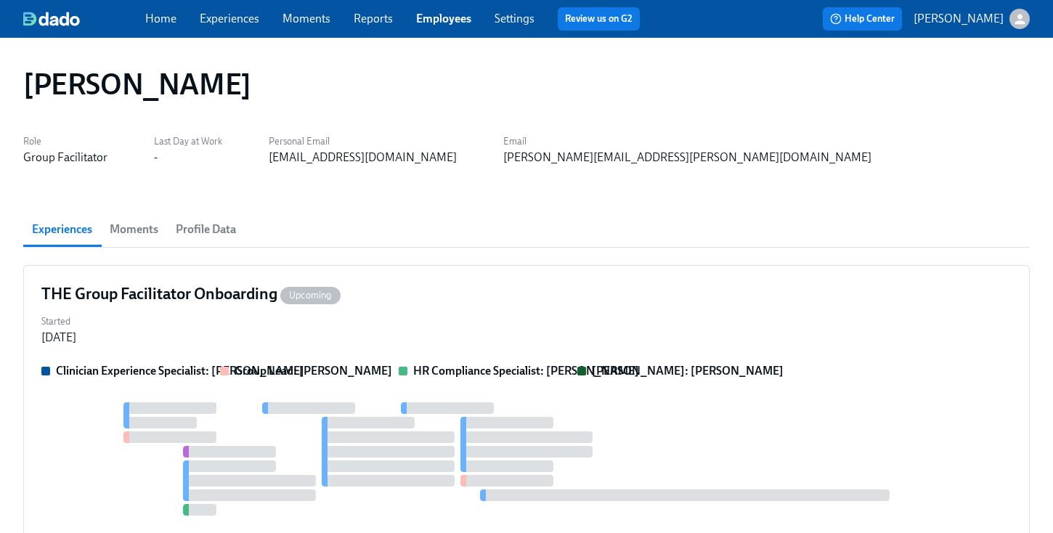
click at [423, 17] on link "Employees" at bounding box center [443, 19] width 55 height 14
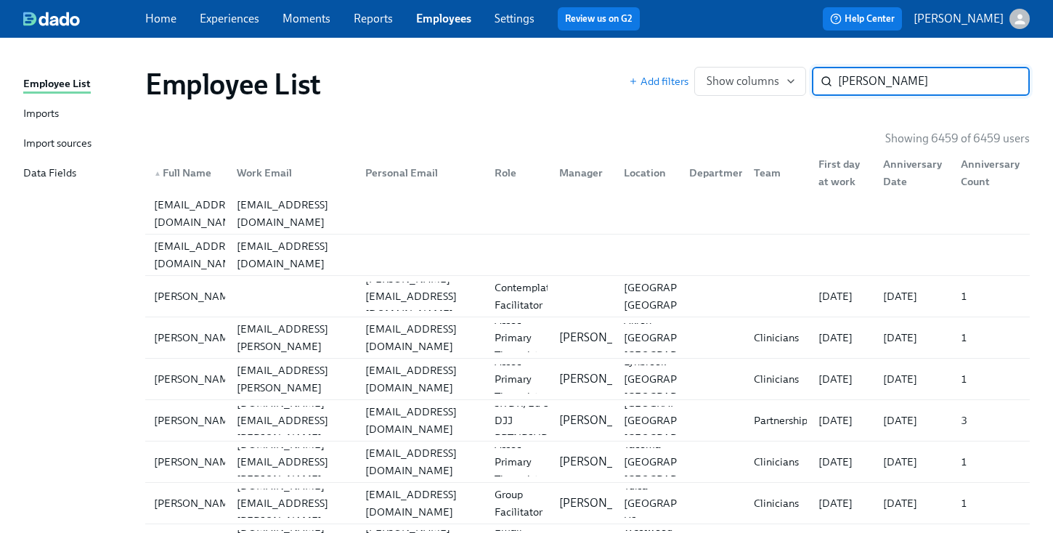
type input "marchese"
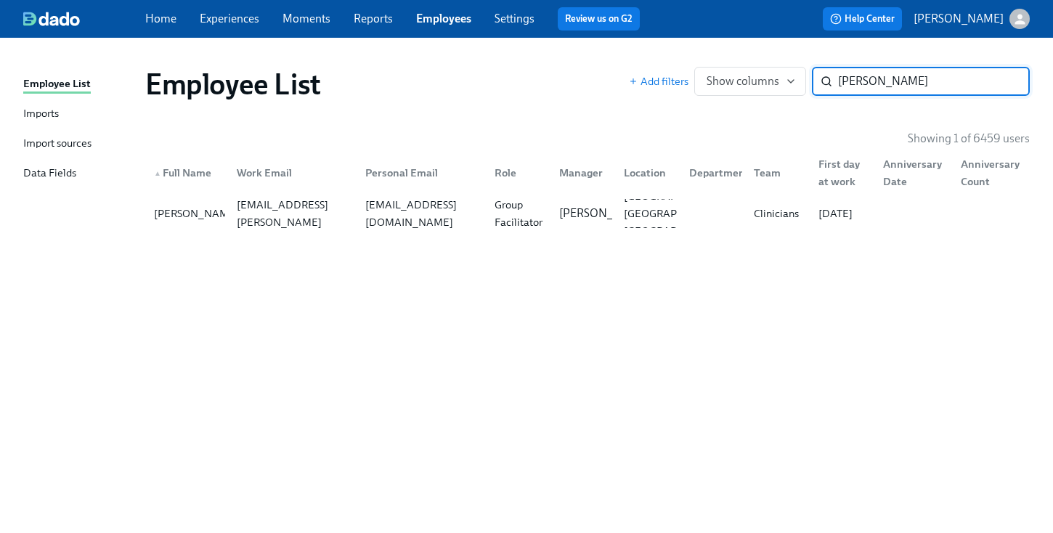
click at [297, 192] on div "▲ Full Name Work Email Personal Email Role Manager Location Department Team Fir…" at bounding box center [587, 170] width 884 height 46
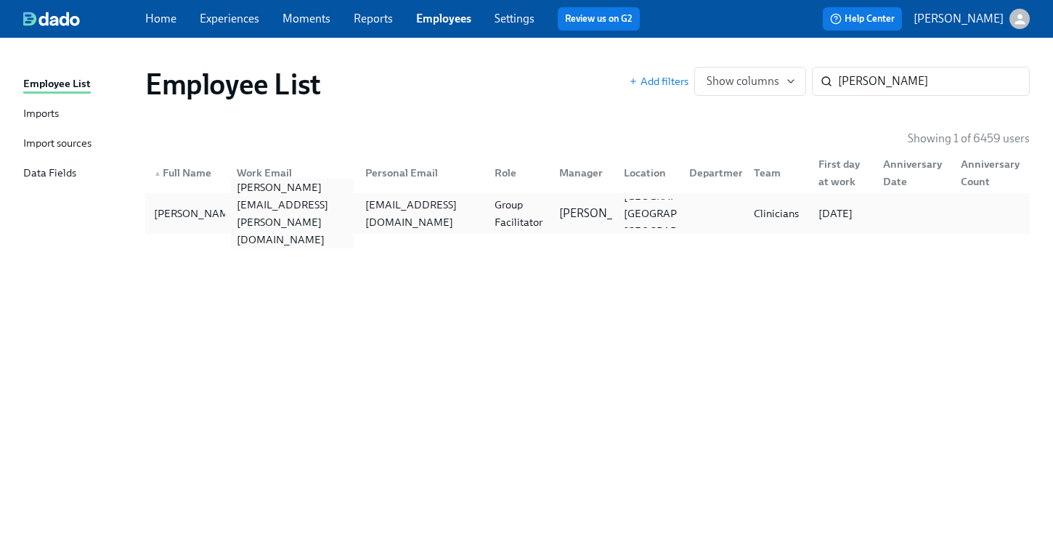
click at [297, 200] on div "katherine.marchese@charliehealth.com" at bounding box center [289, 213] width 129 height 29
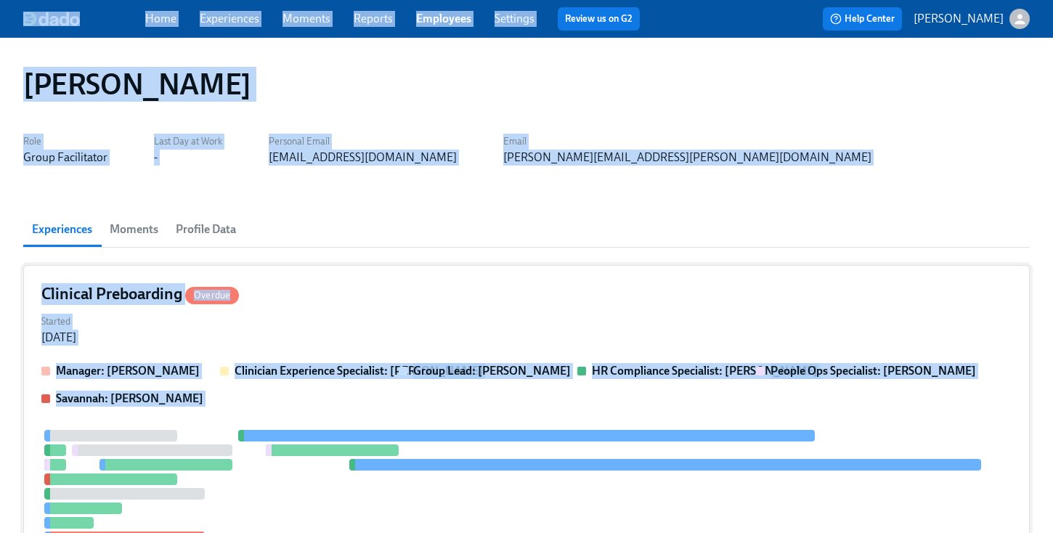
click at [470, 306] on div "Clinical Preboarding Overdue Started Aug 29, 2025 Manager: Claire DeLise Clinic…" at bounding box center [526, 482] width 1006 height 434
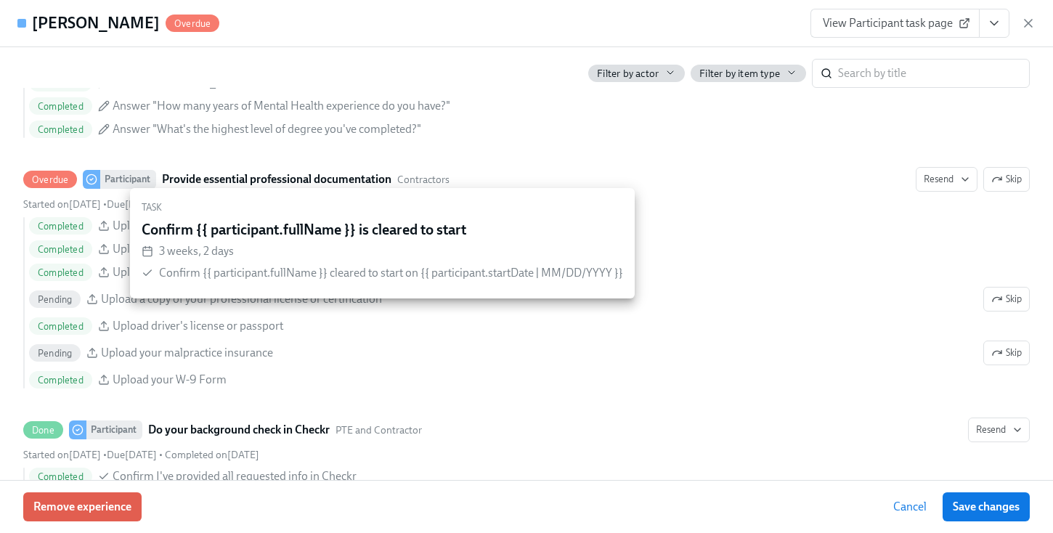
scroll to position [2102, 0]
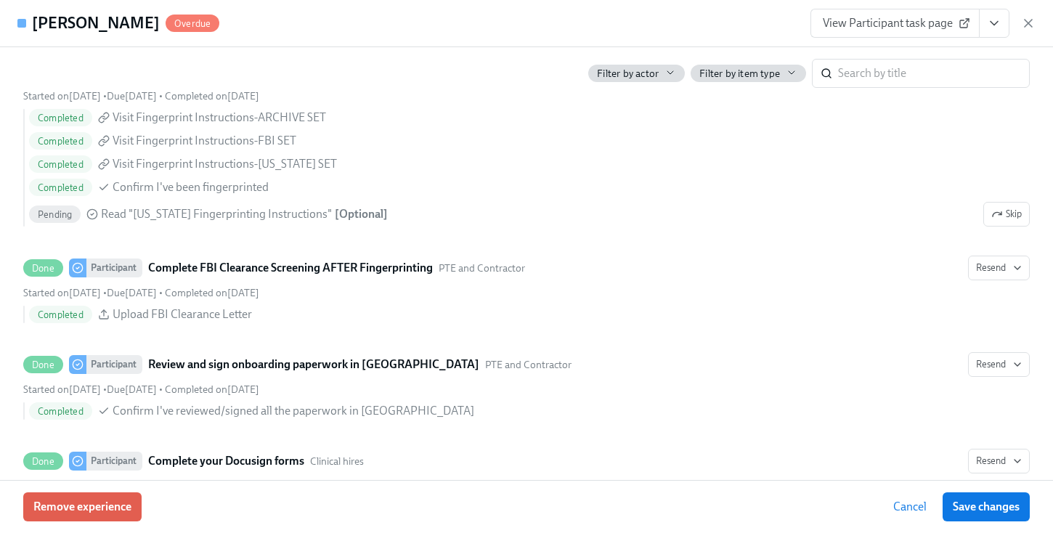
click at [573, 10] on div "Katherine Marchese Overdue View Participant task page" at bounding box center [526, 23] width 1053 height 47
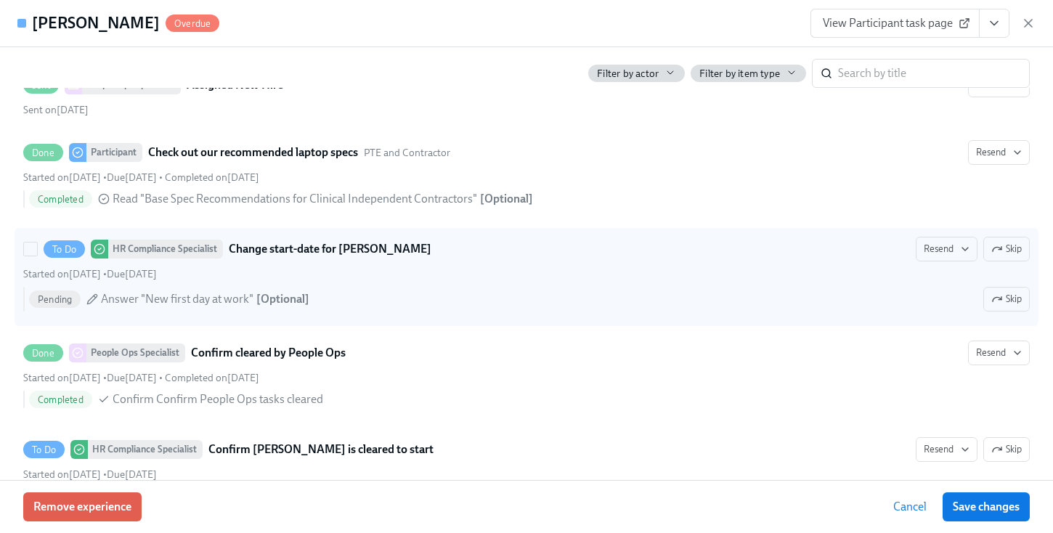
scroll to position [2890, 0]
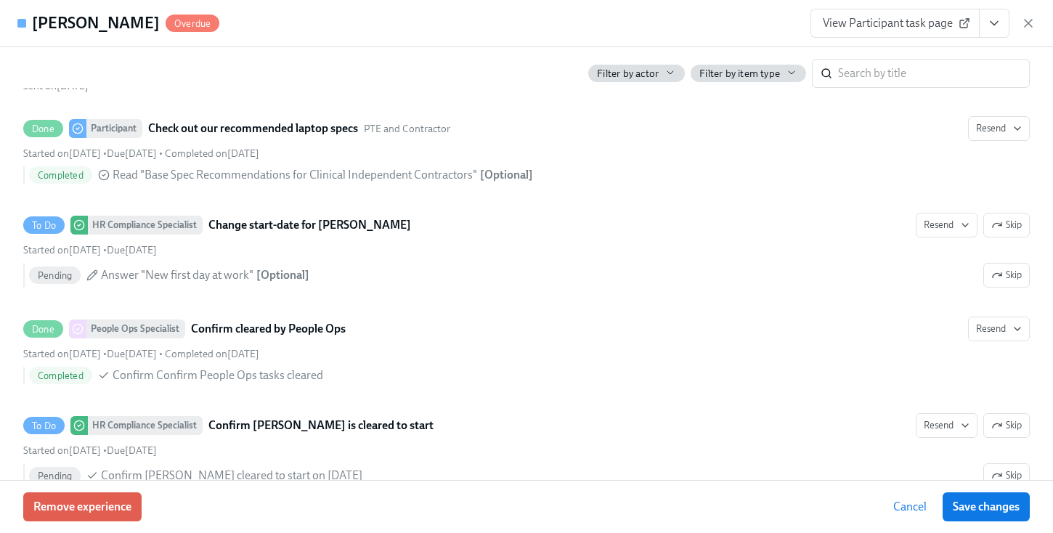
click at [573, 23] on icon "View task page" at bounding box center [994, 23] width 15 height 15
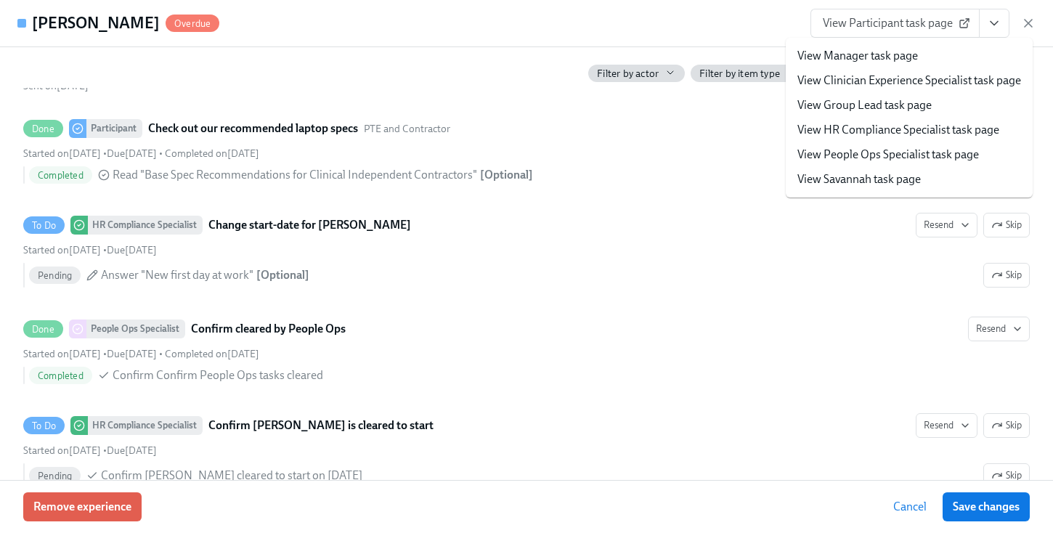
click at [573, 130] on link "View HR Compliance Specialist task page" at bounding box center [898, 130] width 202 height 16
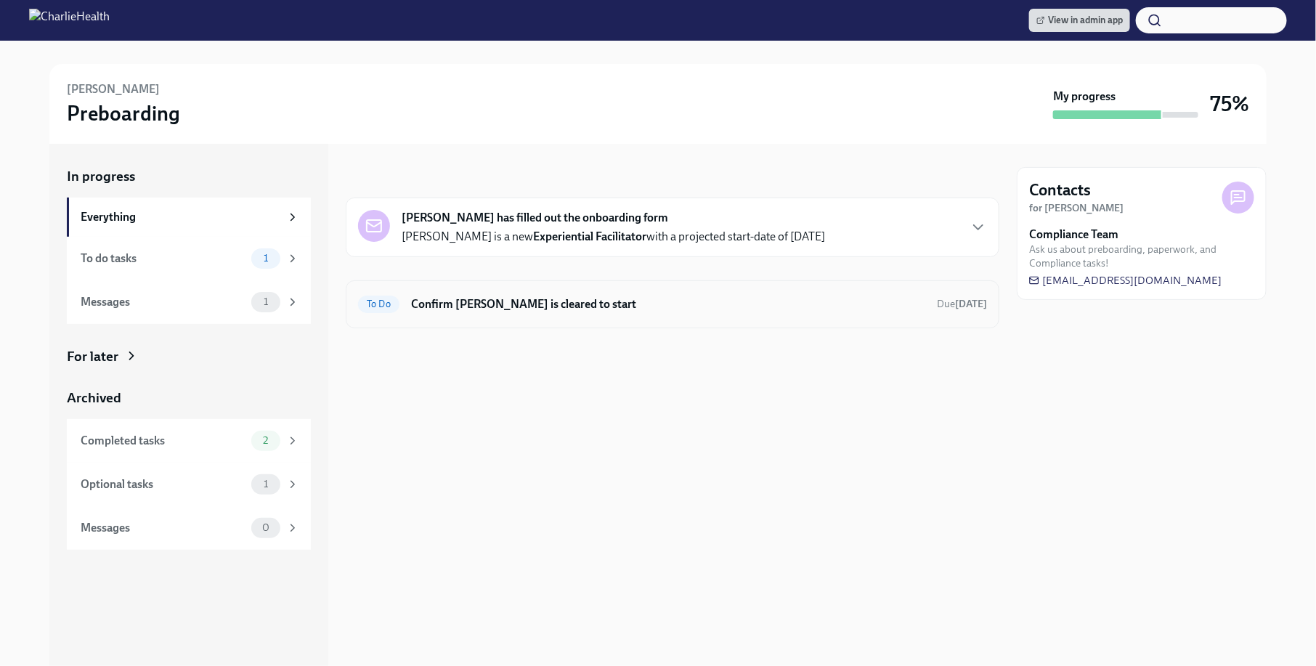
click at [679, 293] on div "To Do Confirm Maggie Gettys is cleared to start Due today" at bounding box center [672, 304] width 629 height 23
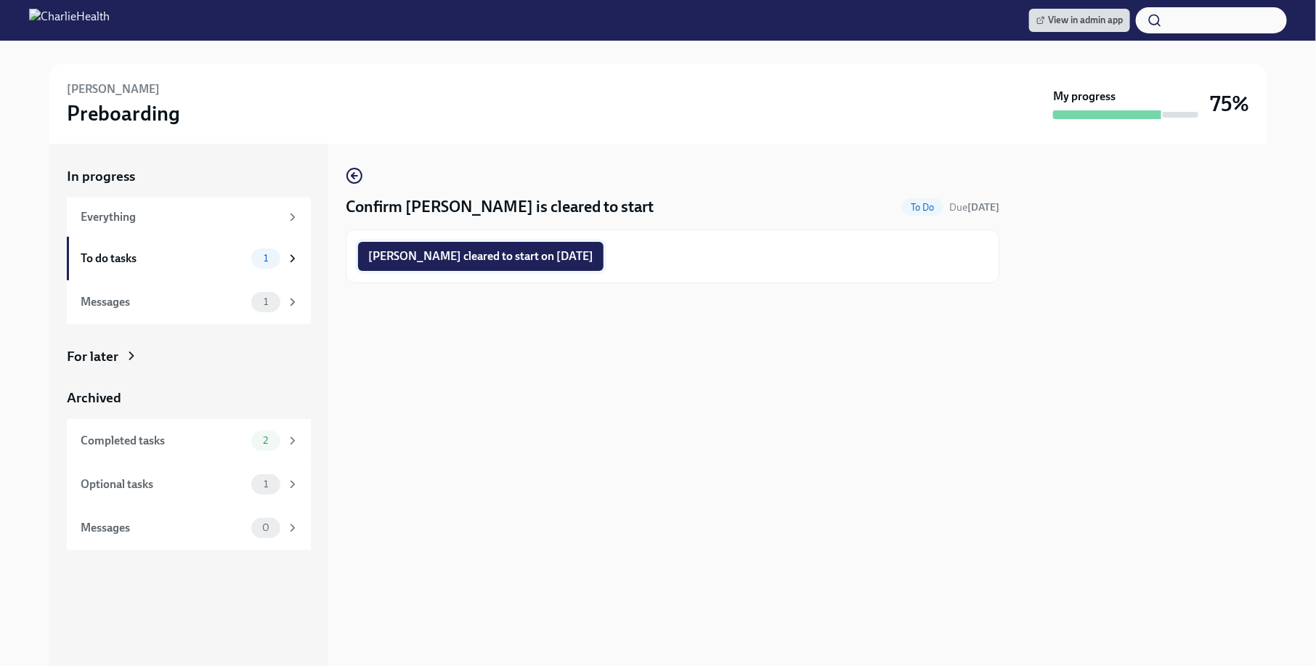
click at [484, 264] on button "Maggie Gettys cleared to start on 09/15/2025" at bounding box center [480, 256] width 245 height 29
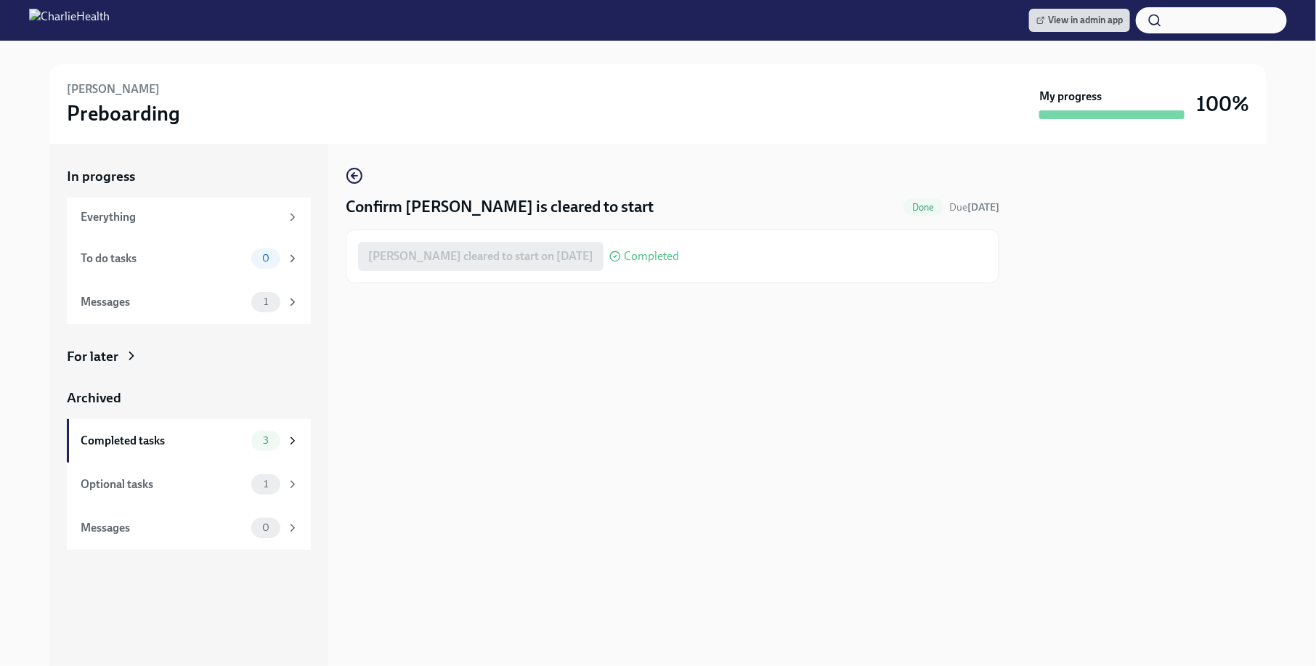
click at [620, 347] on div "Confirm Maggie Gettys is cleared to start Done Due today Maggie Gettys cleared …" at bounding box center [673, 405] width 654 height 522
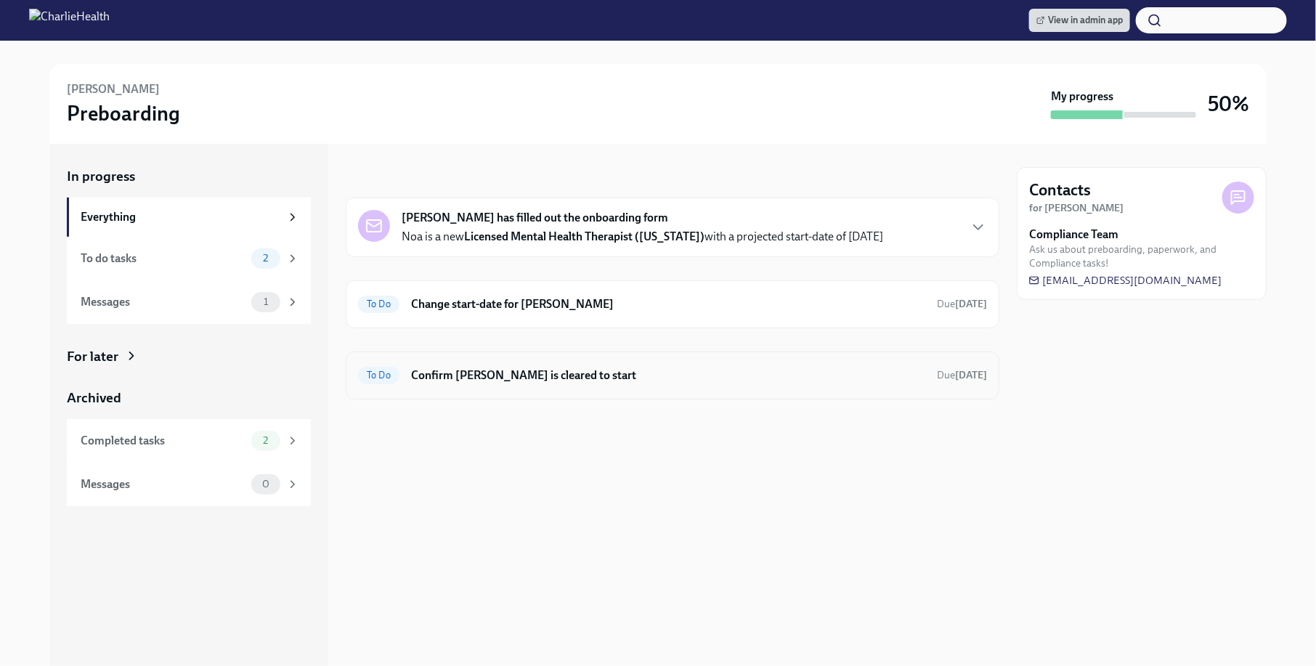
click at [540, 382] on div "To Do Confirm Noa Torres Baker is cleared to start Due in 9 days" at bounding box center [672, 375] width 629 height 23
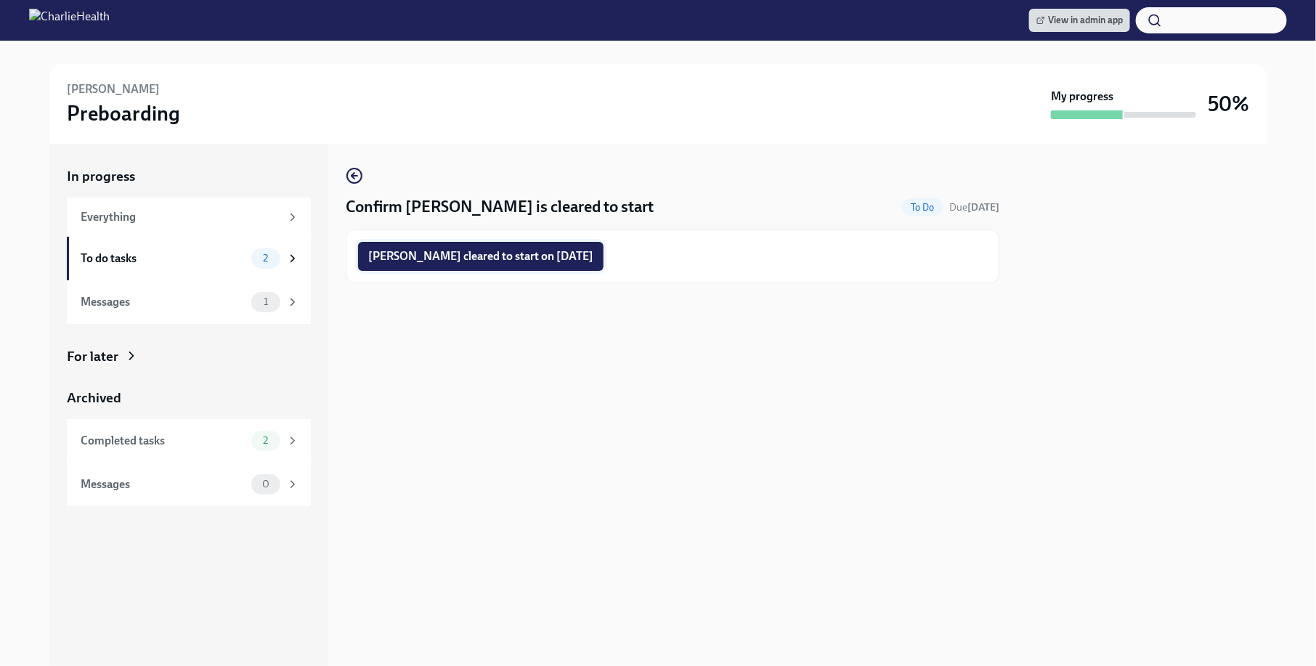
click at [488, 256] on span "Noa Torres Baker cleared to start on 09/15/2025" at bounding box center [480, 256] width 225 height 15
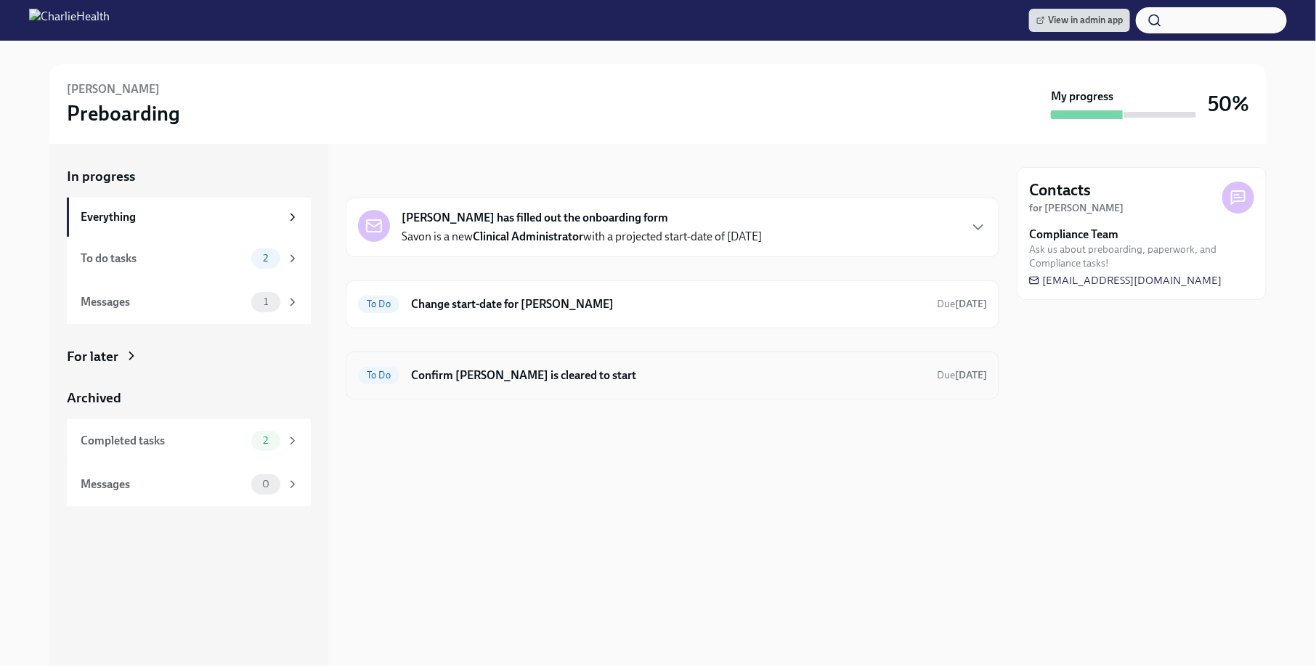
click at [629, 370] on h6 "Confirm [PERSON_NAME] is cleared to start" at bounding box center [668, 375] width 514 height 16
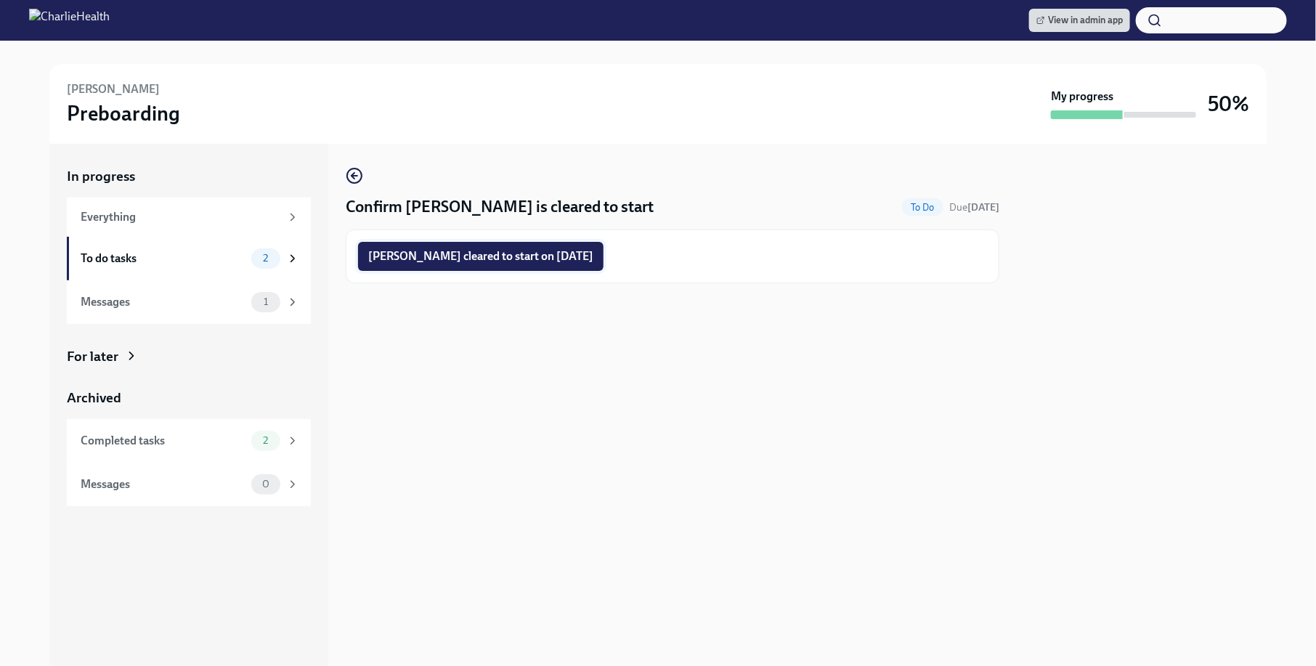
click at [537, 261] on span "Savon Hubbard cleared to start on 09/15/2025" at bounding box center [480, 256] width 225 height 15
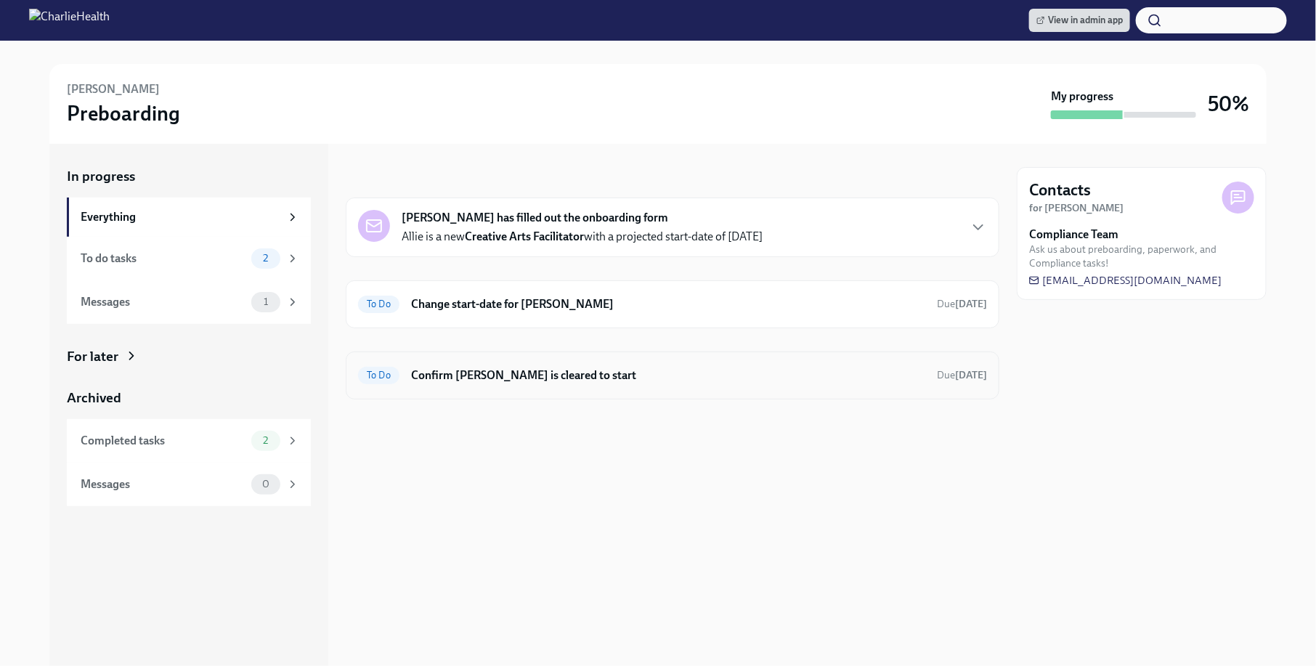
click at [540, 387] on div "To Do Confirm [PERSON_NAME] is cleared to start Due [DATE]" at bounding box center [673, 375] width 654 height 48
click at [518, 375] on h6 "Confirm Allie Allen is cleared to start" at bounding box center [668, 375] width 514 height 16
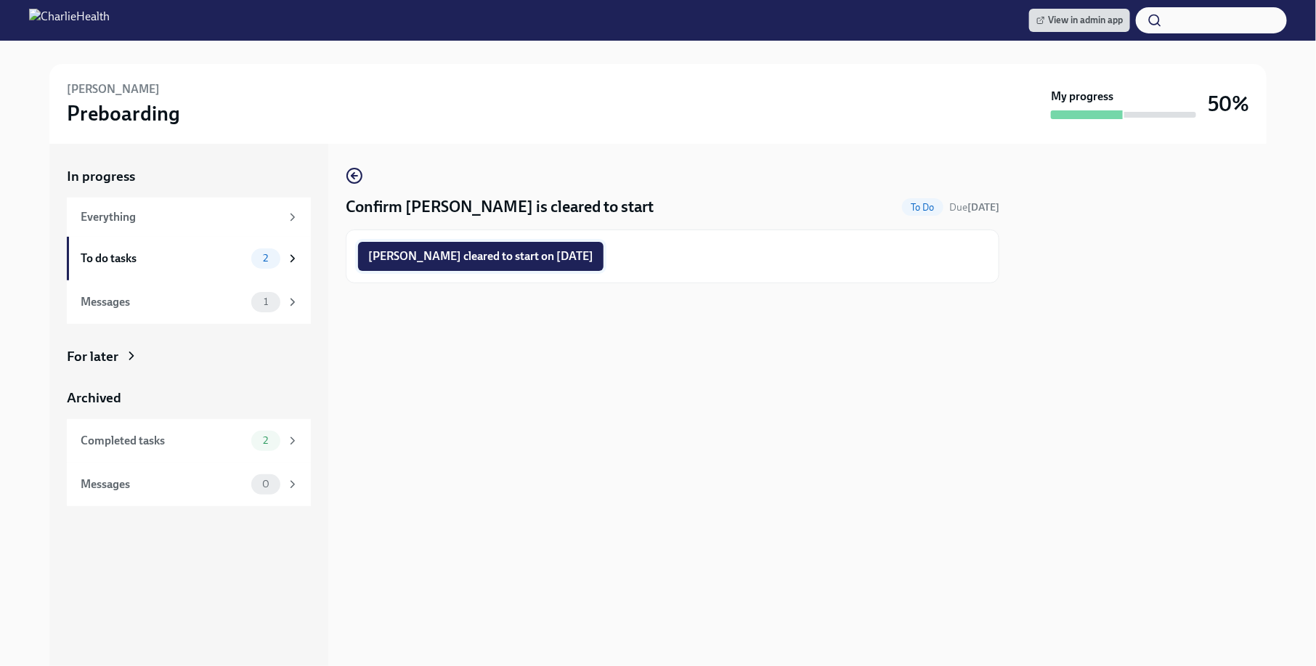
click at [466, 253] on span "Allie Allen cleared to start on 09/15/2025" at bounding box center [480, 256] width 225 height 15
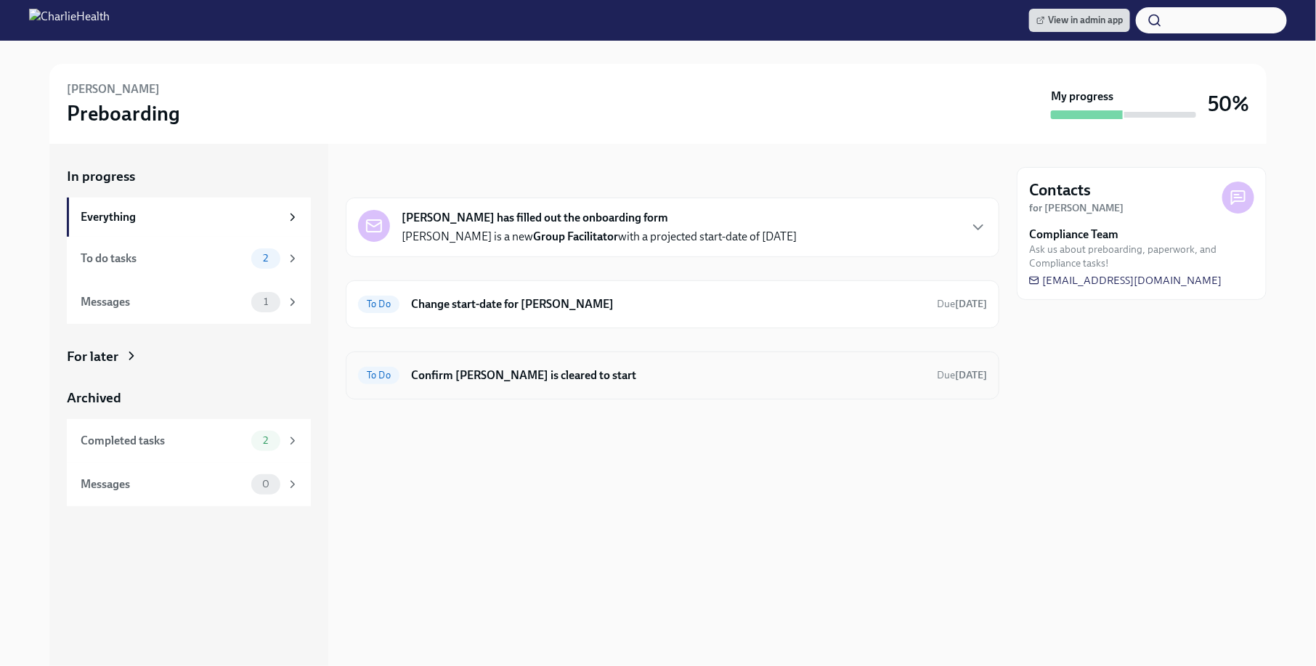
click at [556, 372] on h6 "Confirm [PERSON_NAME] is cleared to start" at bounding box center [668, 375] width 514 height 16
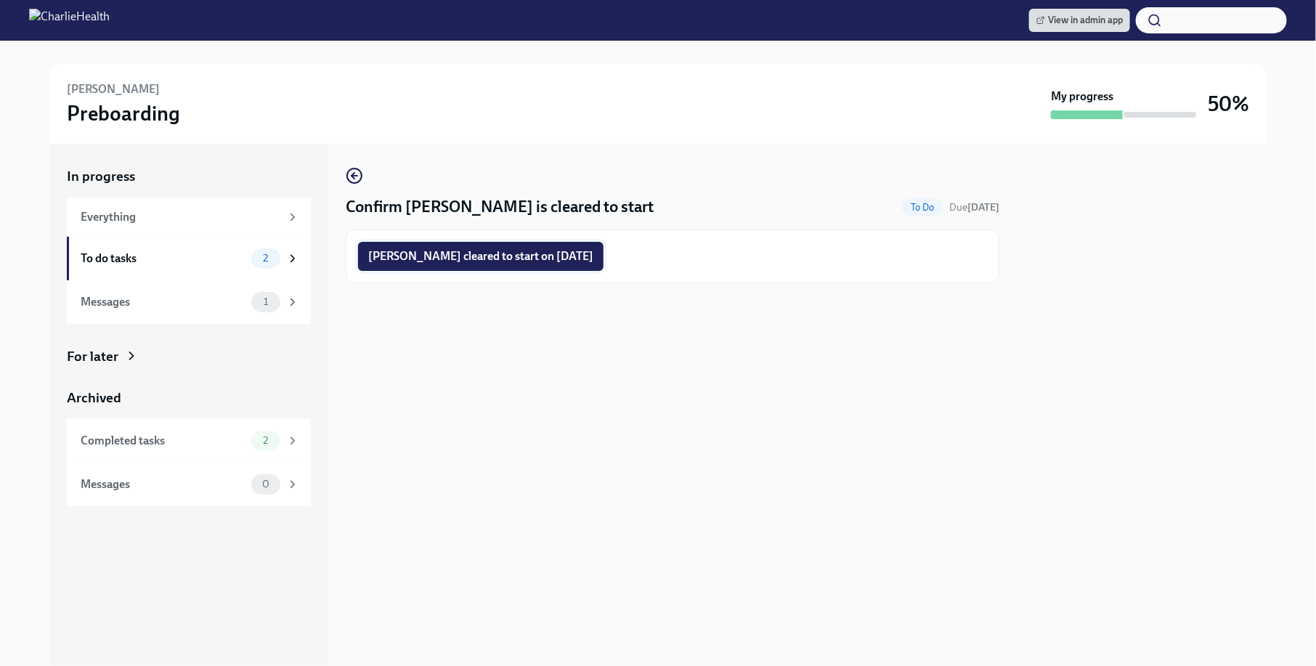
click at [494, 258] on span "[PERSON_NAME] cleared to start on [DATE]" at bounding box center [480, 256] width 225 height 15
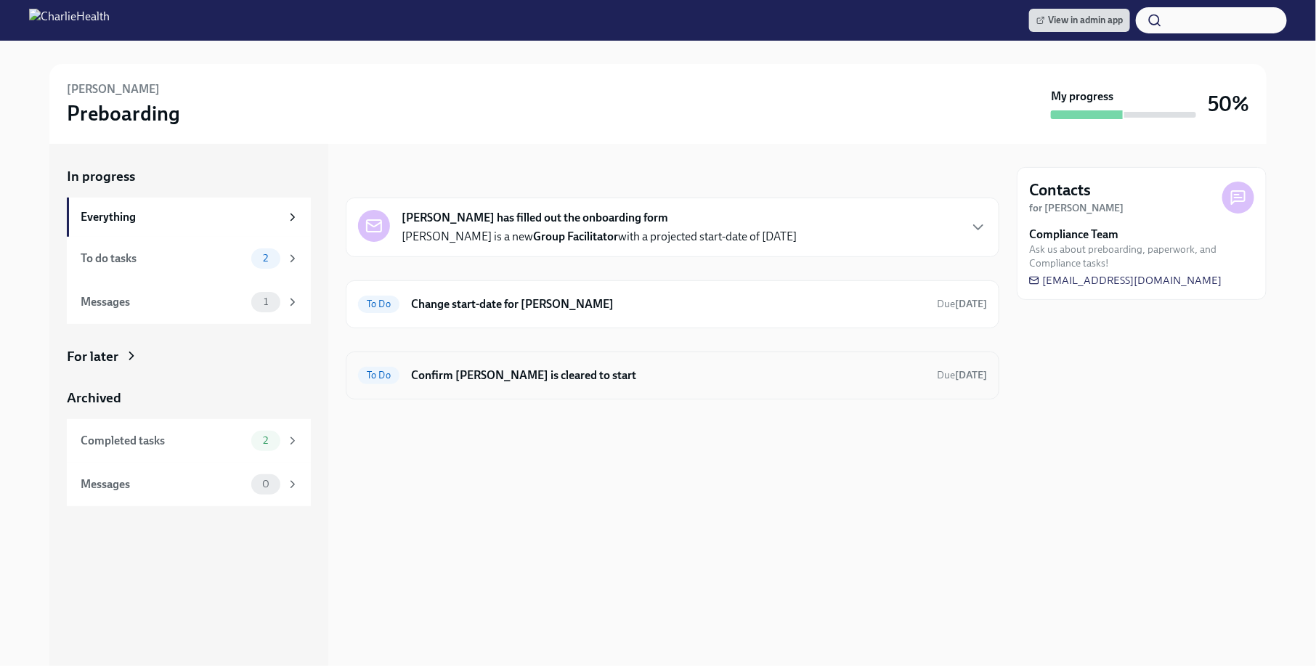
click at [601, 364] on div "To Do Confirm [PERSON_NAME] is cleared to start Due [DATE]" at bounding box center [672, 375] width 629 height 23
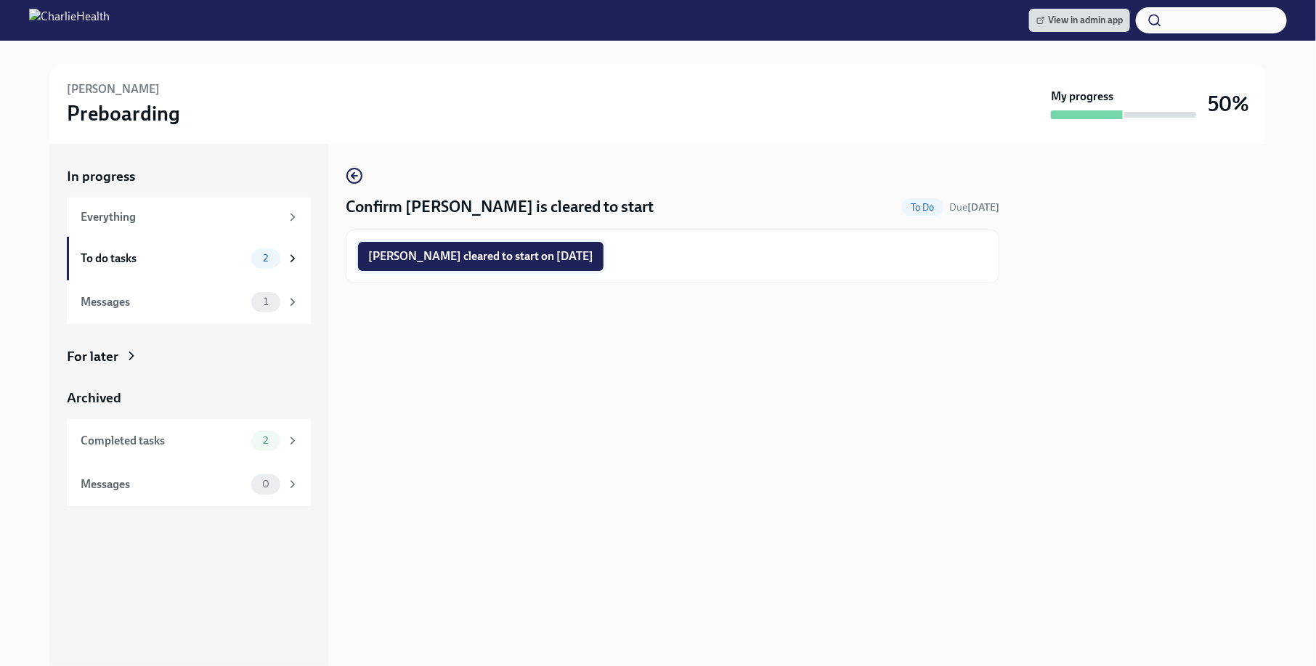
click at [561, 269] on button "[PERSON_NAME] cleared to start on [DATE]" at bounding box center [480, 256] width 245 height 29
